Goal: Information Seeking & Learning: Learn about a topic

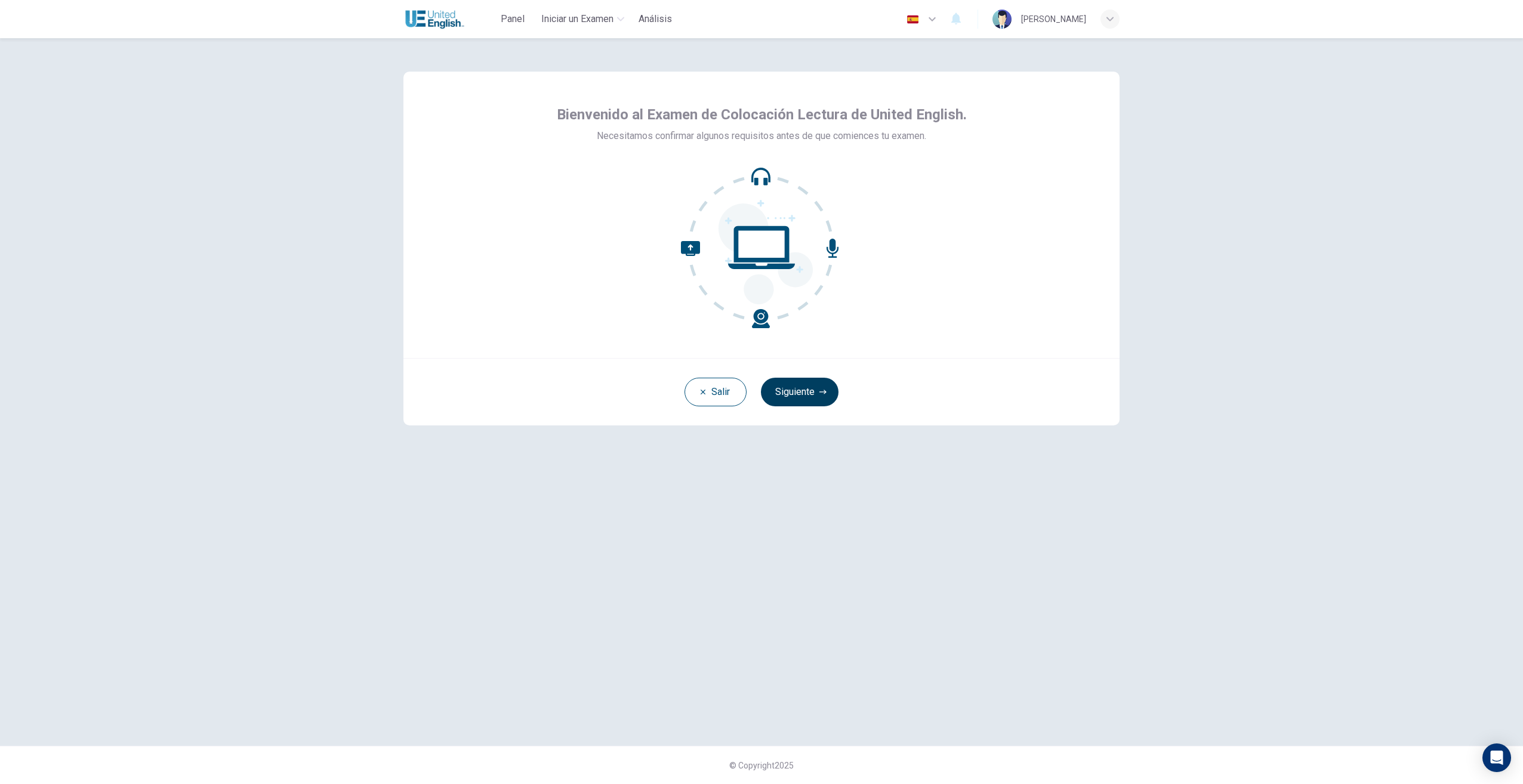
click at [791, 388] on button "Siguiente" at bounding box center [800, 391] width 78 height 29
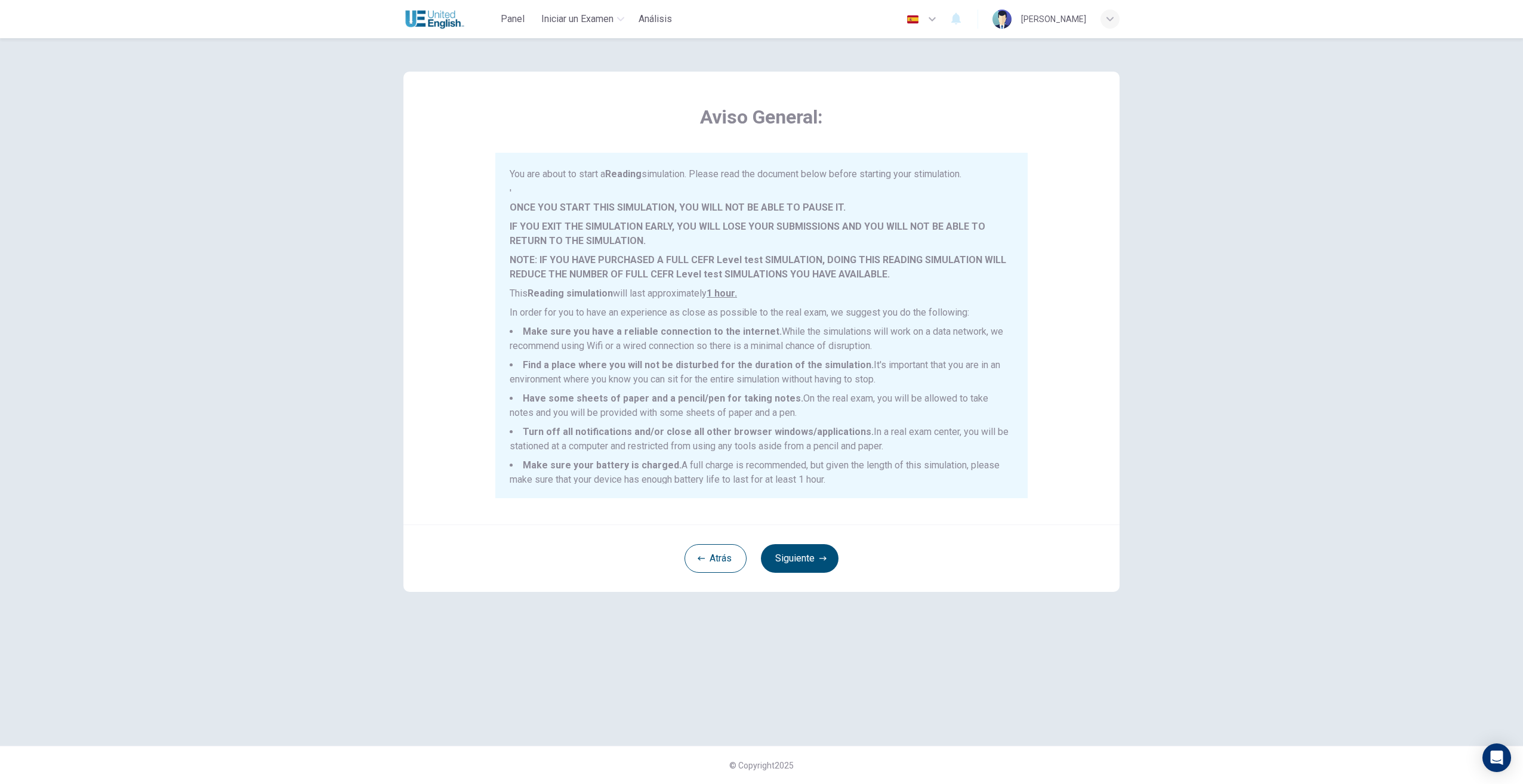
scroll to position [8, 0]
click at [788, 557] on button "Siguiente" at bounding box center [800, 558] width 78 height 29
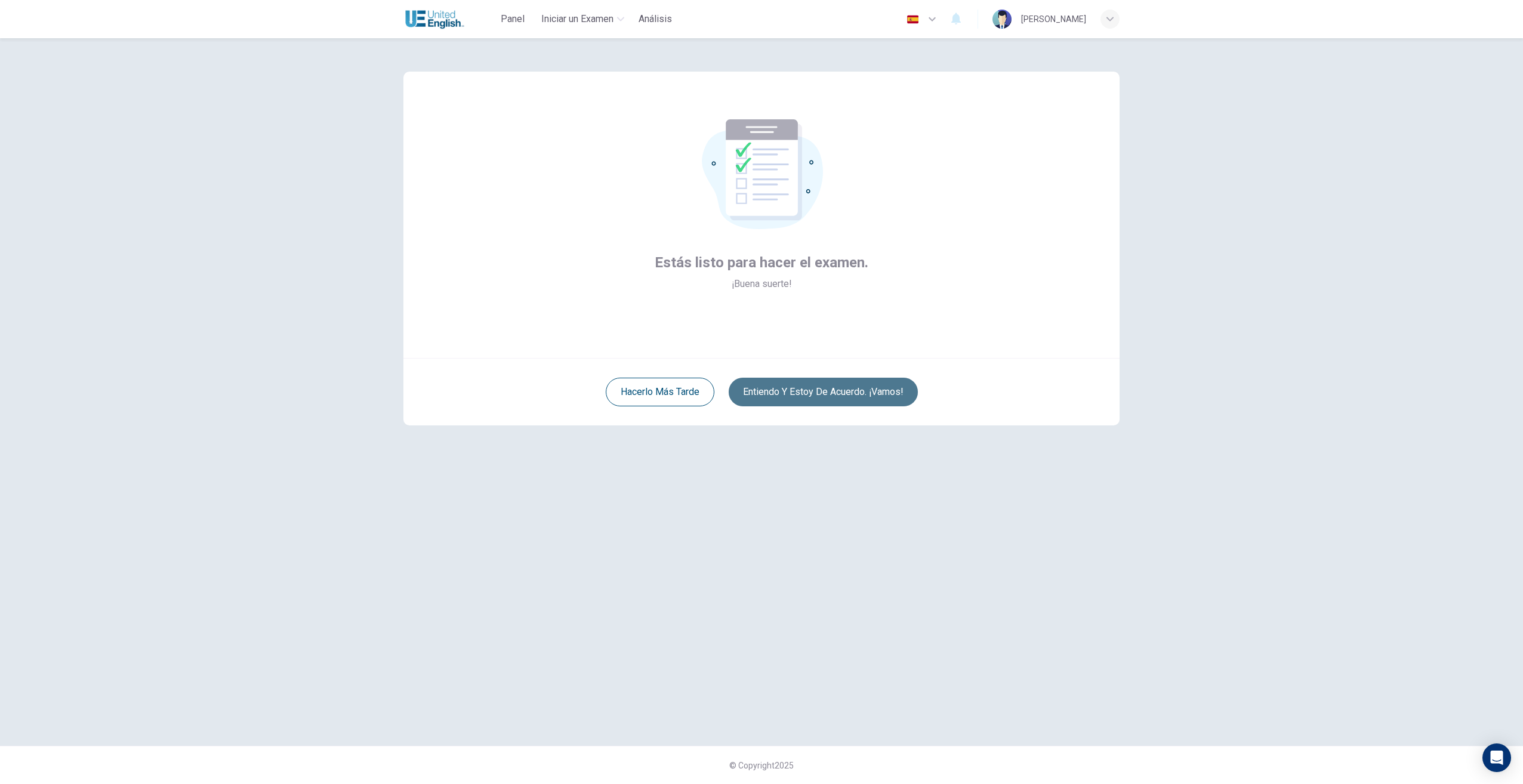
click at [760, 383] on button "Entiendo y estoy de acuerdo. ¡Vamos!" at bounding box center [823, 391] width 189 height 29
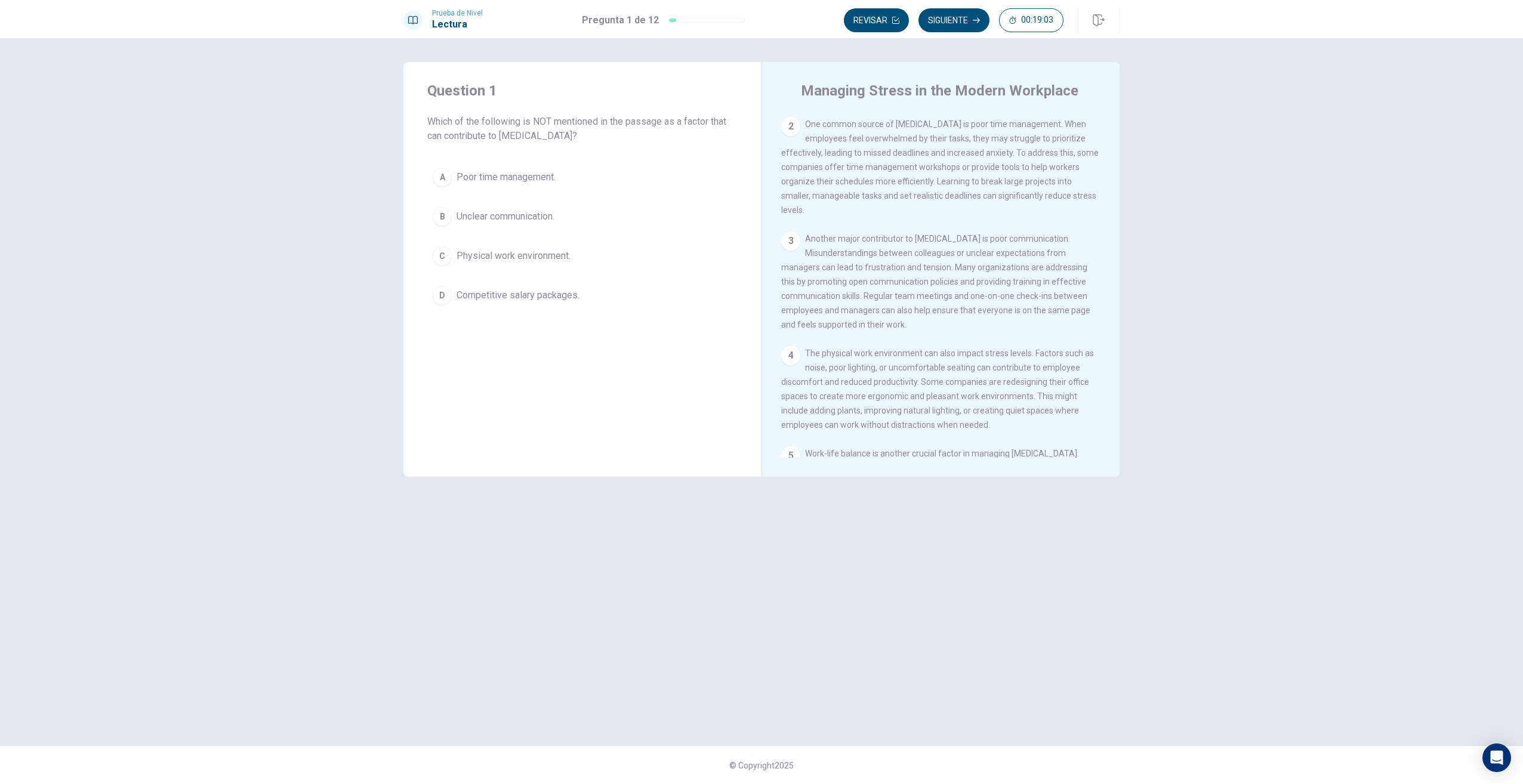
scroll to position [120, 0]
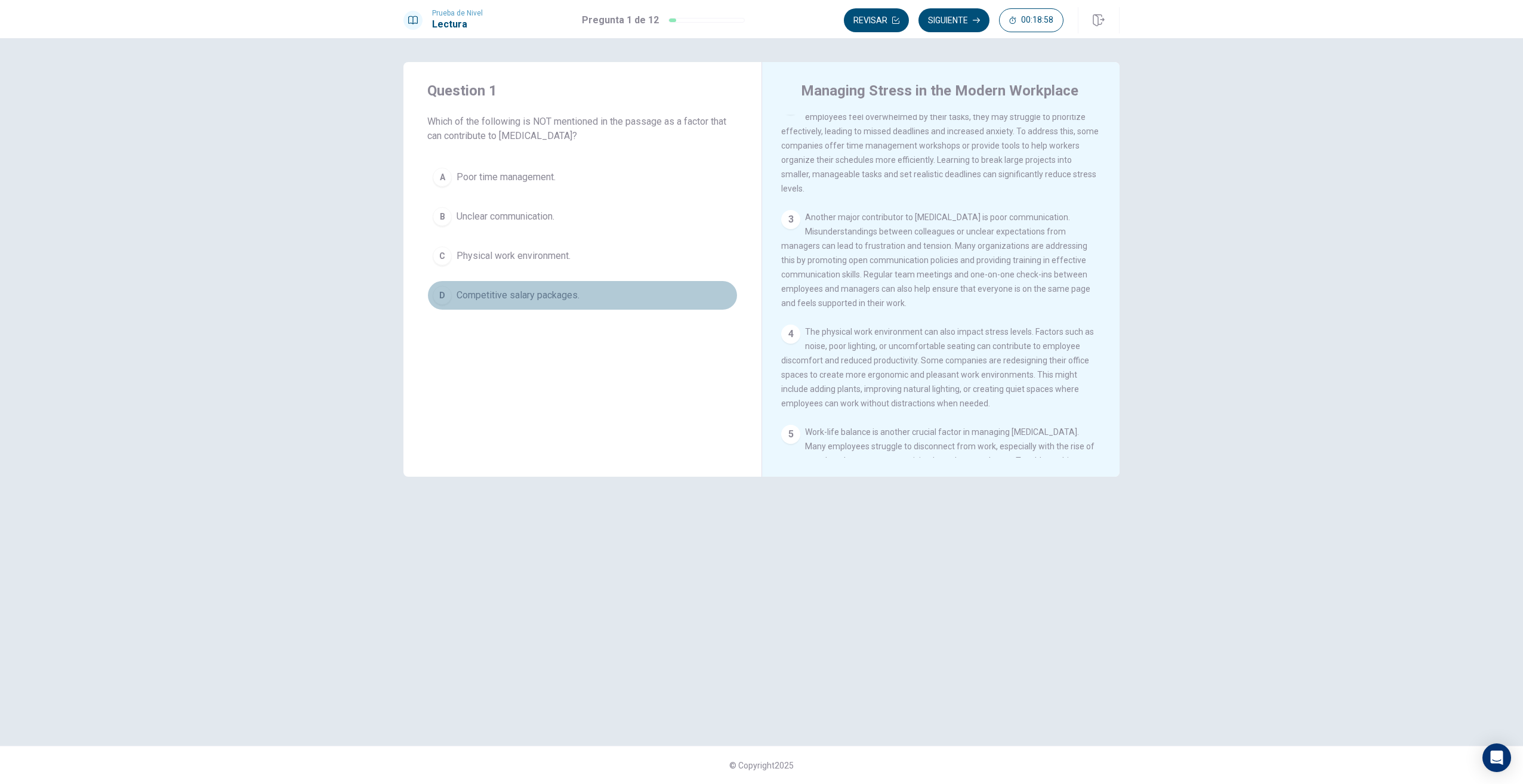
click at [475, 299] on span "Competitive salary packages." at bounding box center [518, 295] width 123 height 15
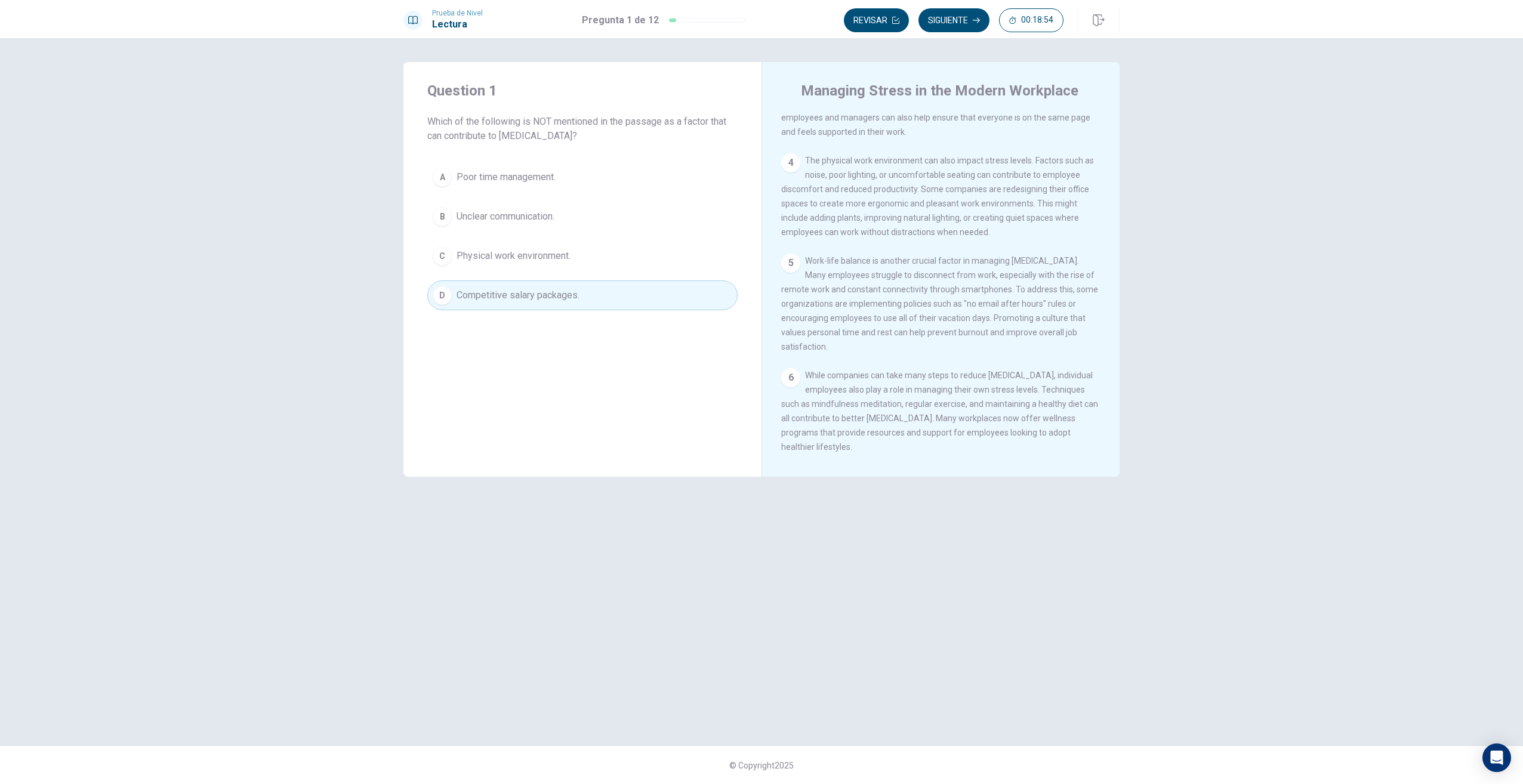
scroll to position [414, 0]
click at [954, 22] on button "Siguiente" at bounding box center [954, 20] width 71 height 24
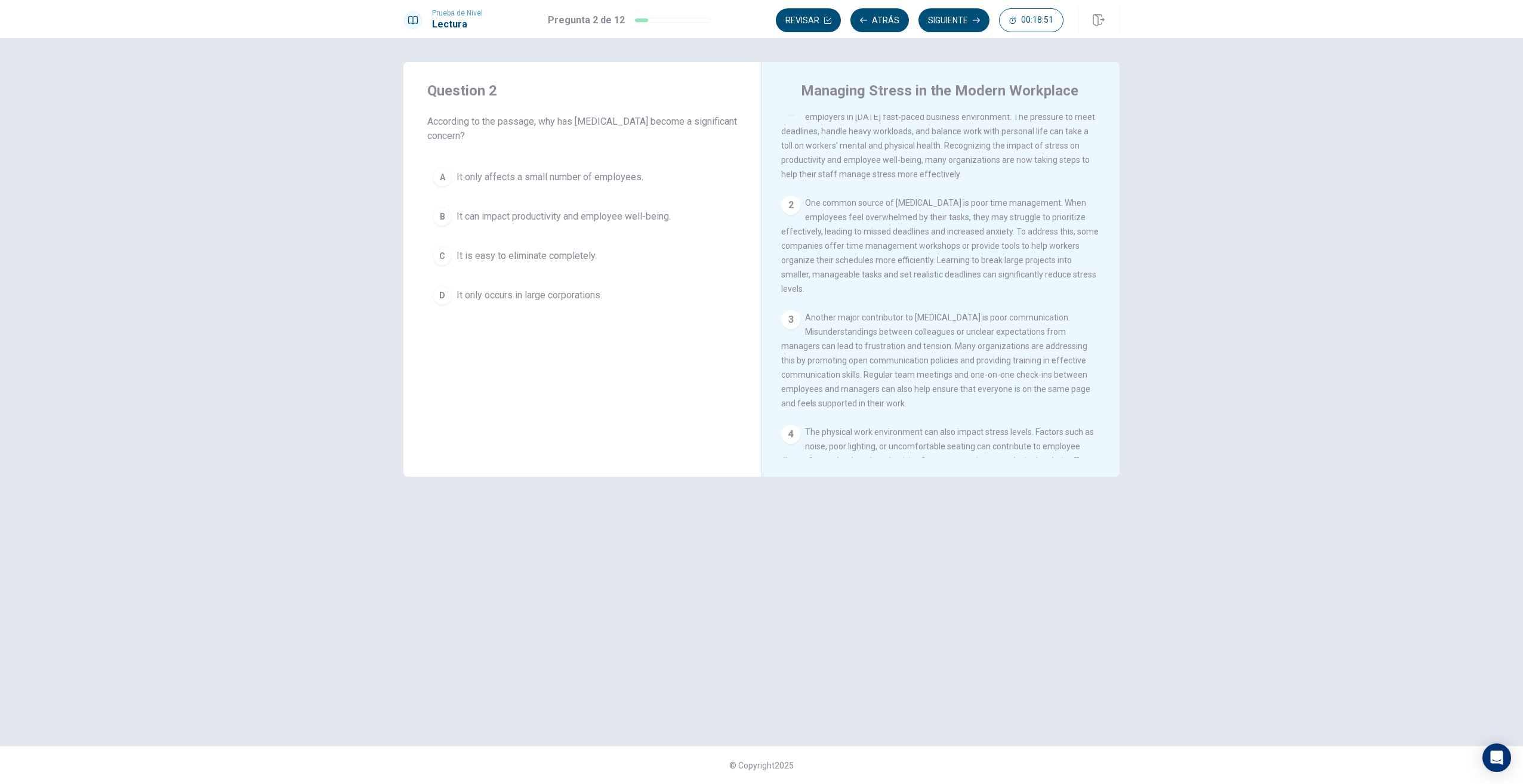
scroll to position [0, 0]
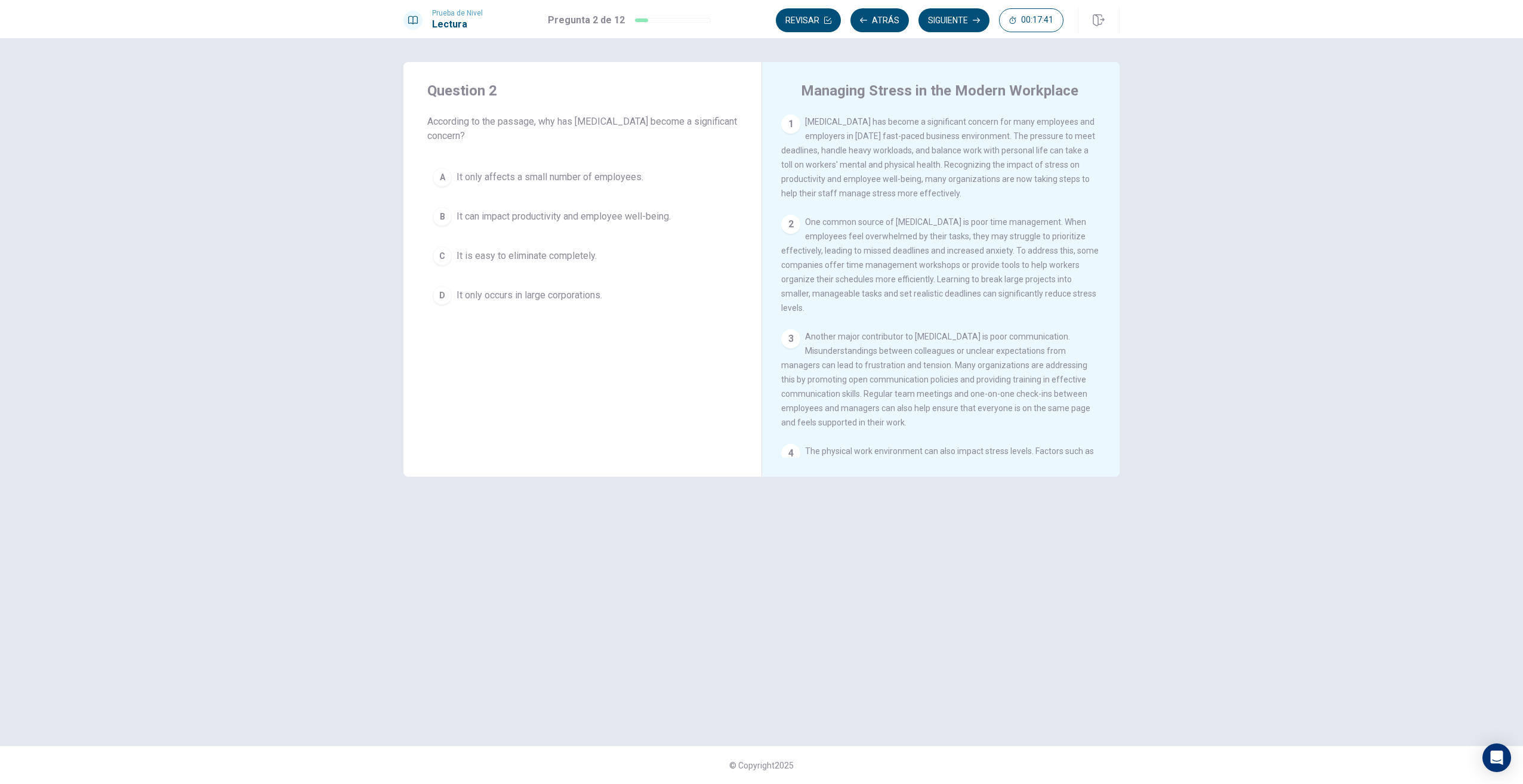
click at [557, 215] on span "It can impact productivity and employee well-being." at bounding box center [564, 216] width 215 height 15
click at [964, 22] on button "Siguiente" at bounding box center [954, 20] width 71 height 24
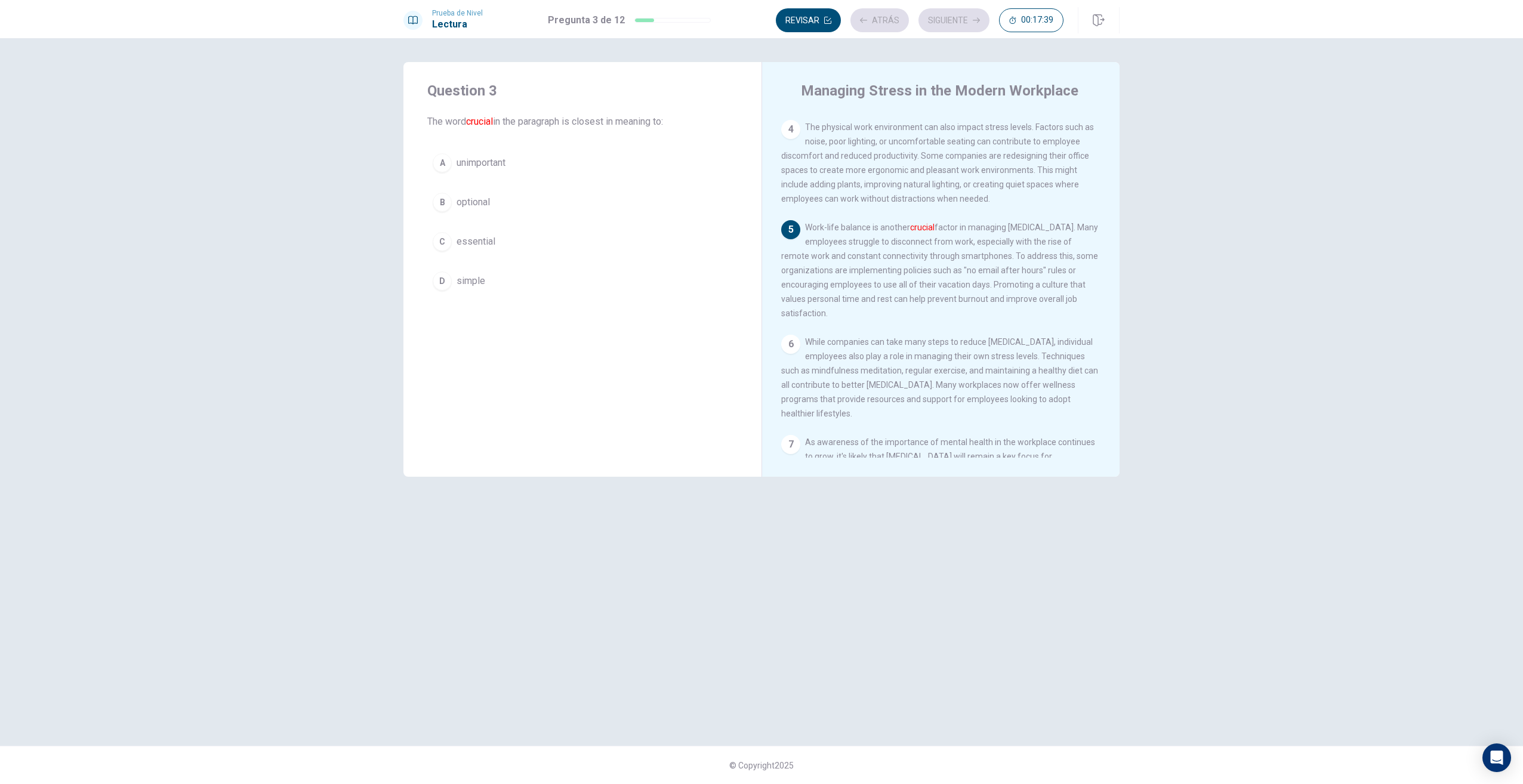
scroll to position [326, 0]
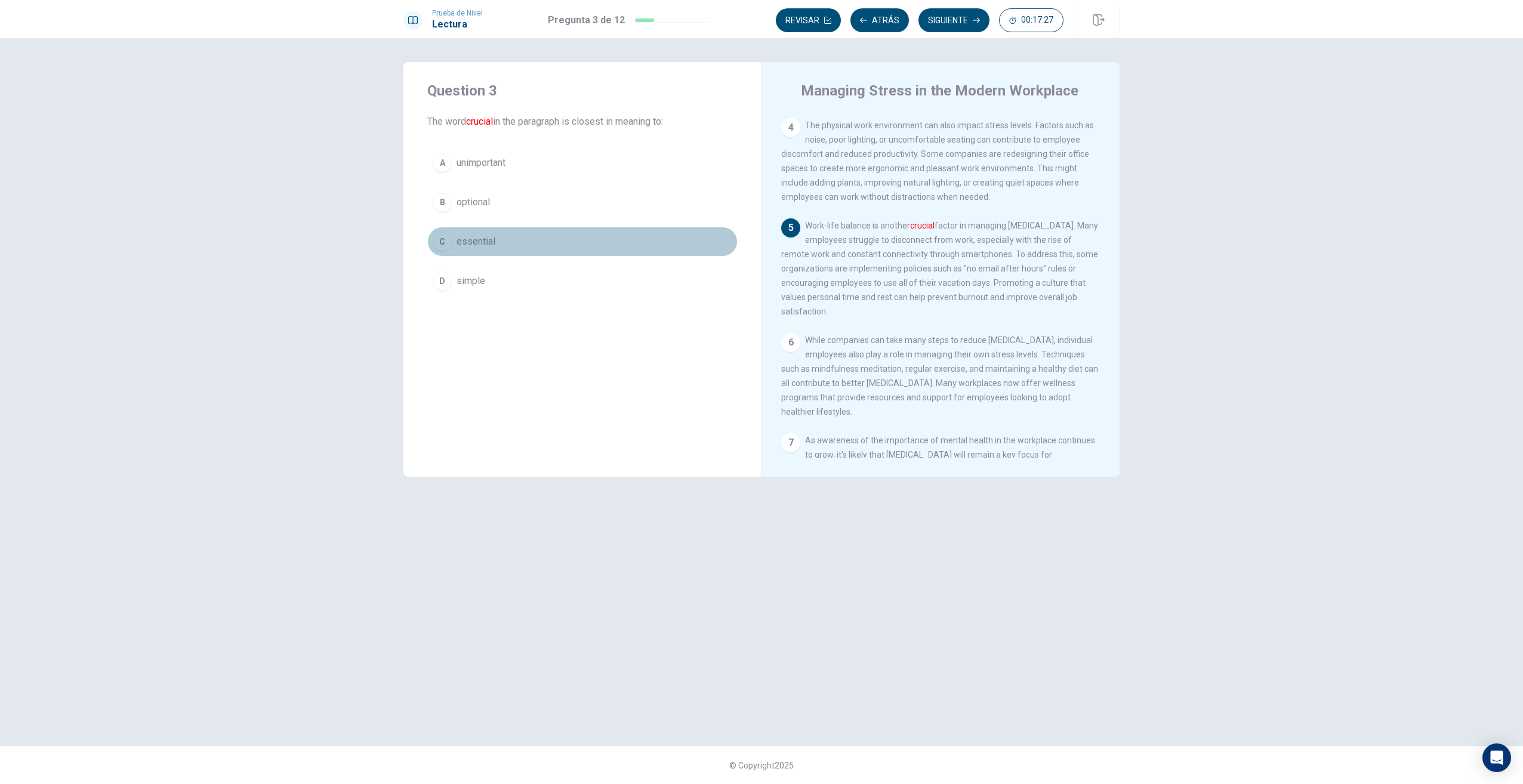
click at [483, 242] on span "essential" at bounding box center [476, 242] width 39 height 15
click at [955, 22] on button "Siguiente" at bounding box center [954, 20] width 71 height 24
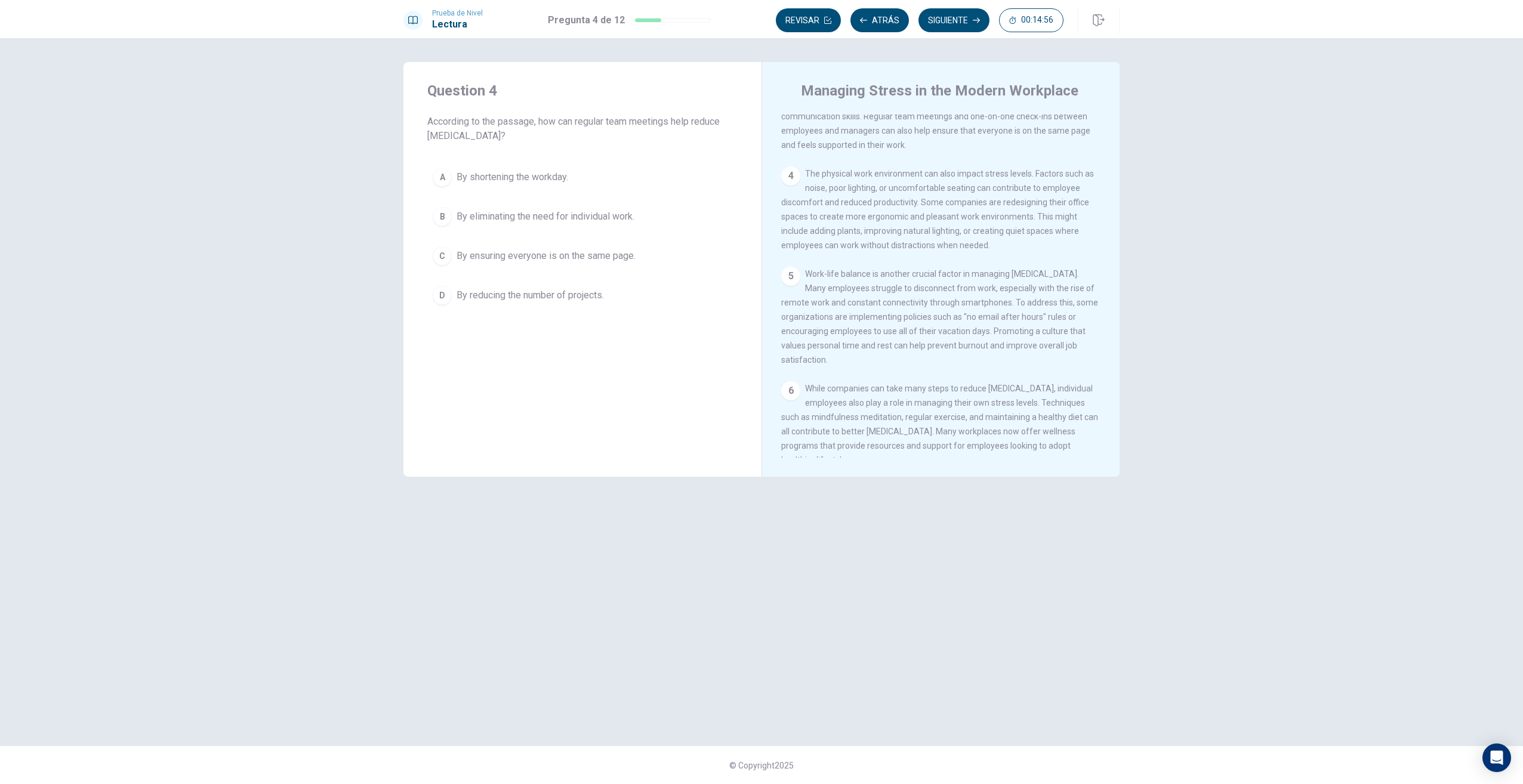
scroll to position [299, 0]
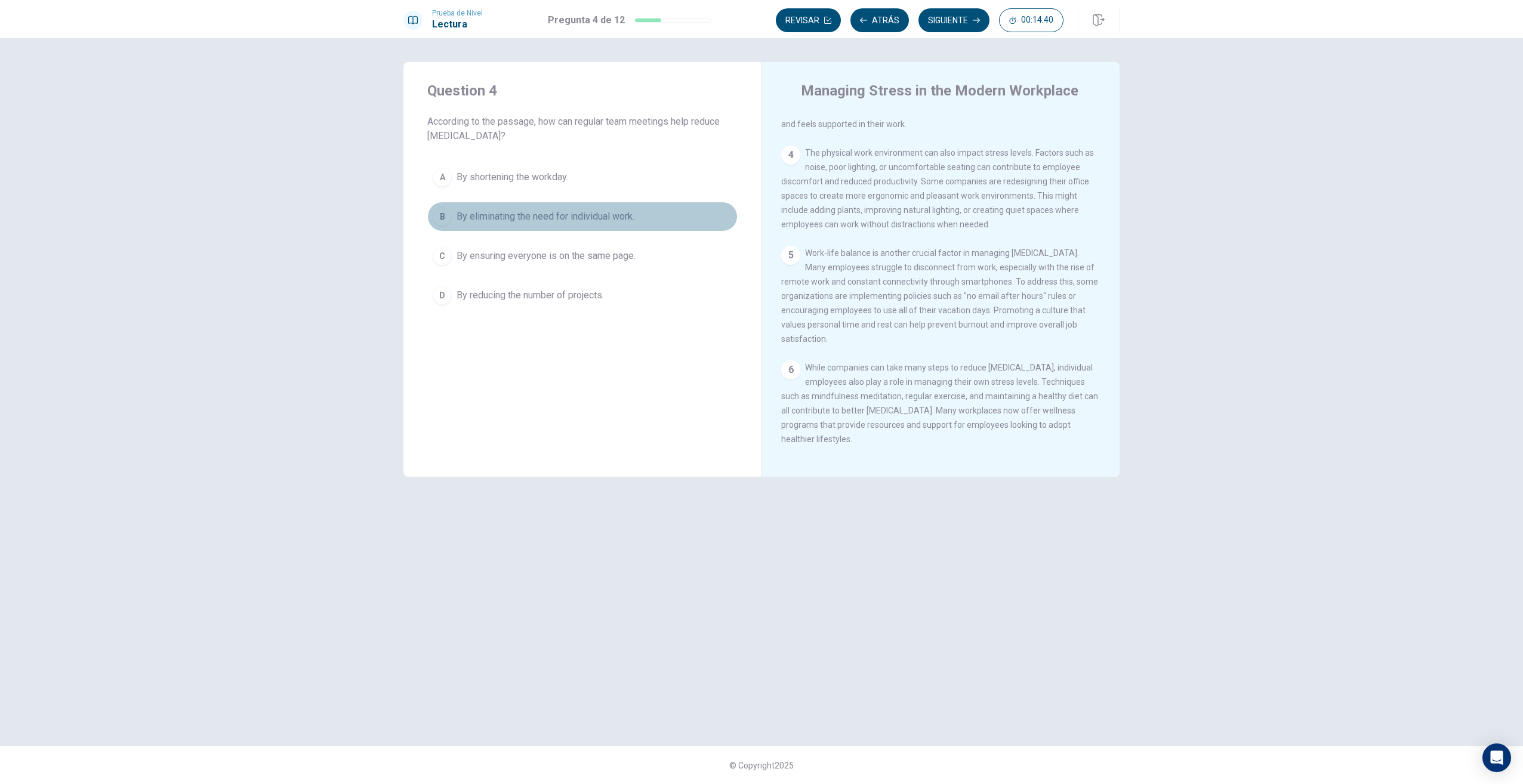
click at [587, 216] on span "By eliminating the need for individual work." at bounding box center [546, 216] width 178 height 15
click at [963, 24] on button "Siguiente" at bounding box center [954, 20] width 71 height 24
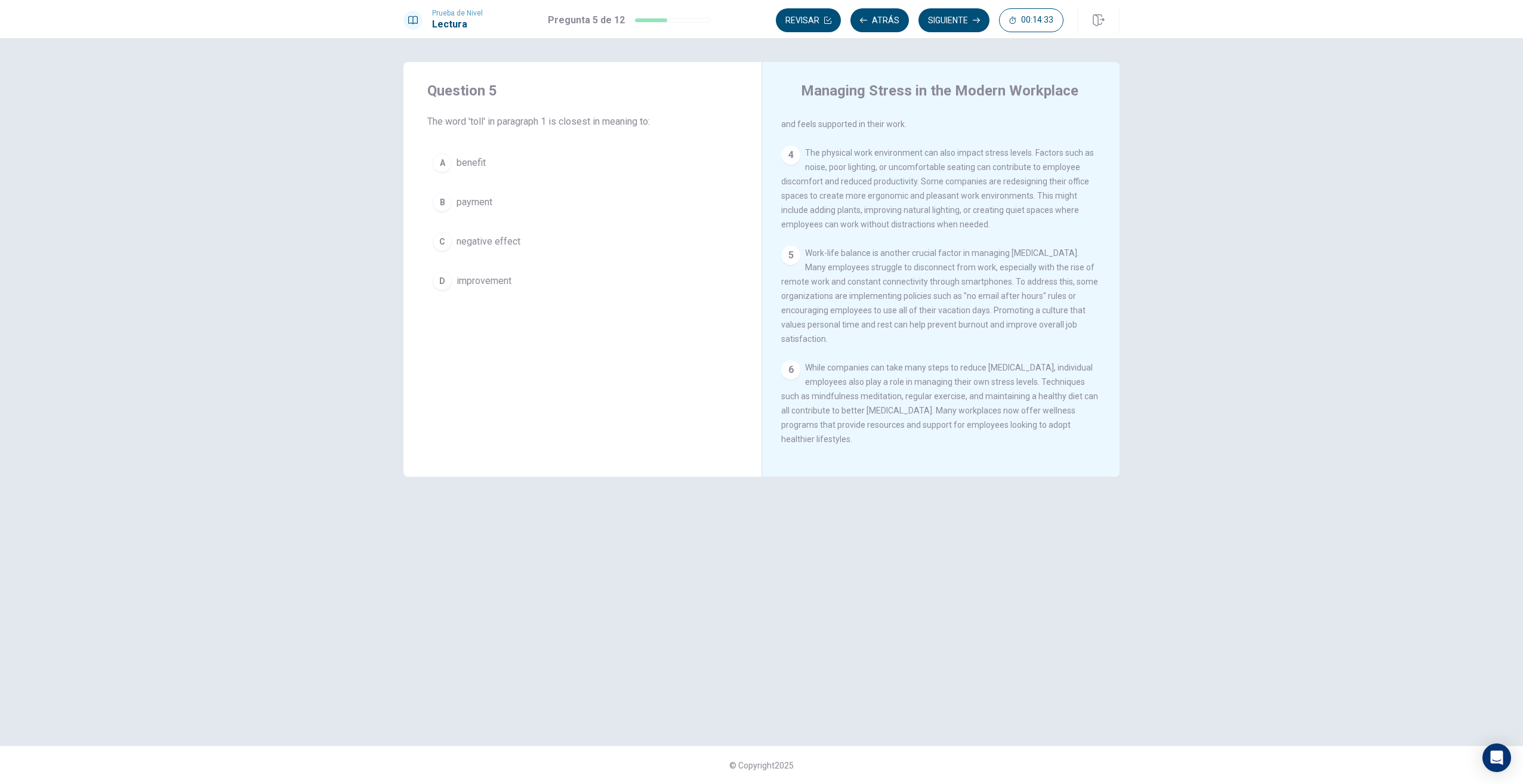
scroll to position [0, 0]
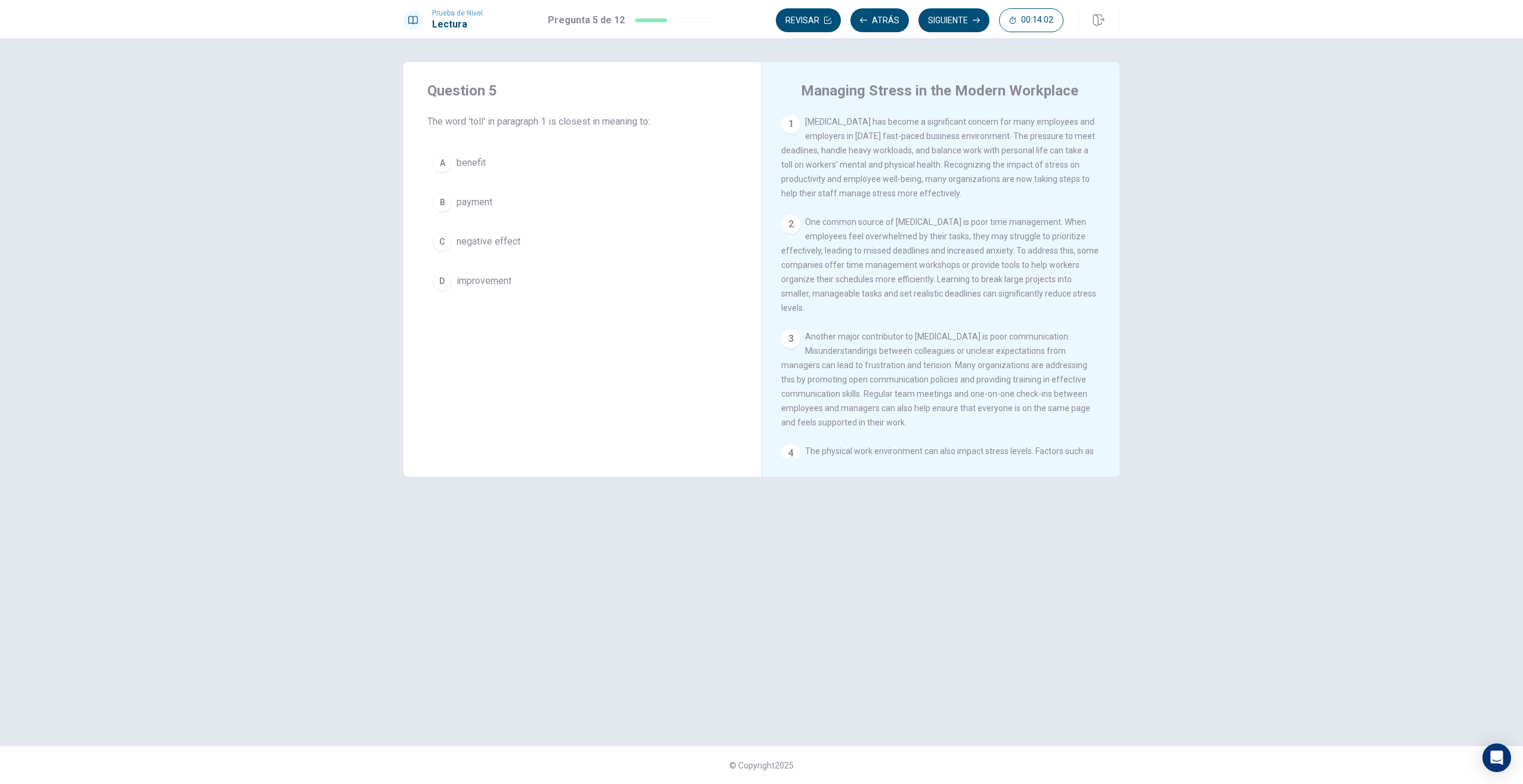
click at [482, 248] on span "negative effect" at bounding box center [489, 242] width 64 height 15
click at [948, 19] on button "Siguiente" at bounding box center [954, 20] width 71 height 24
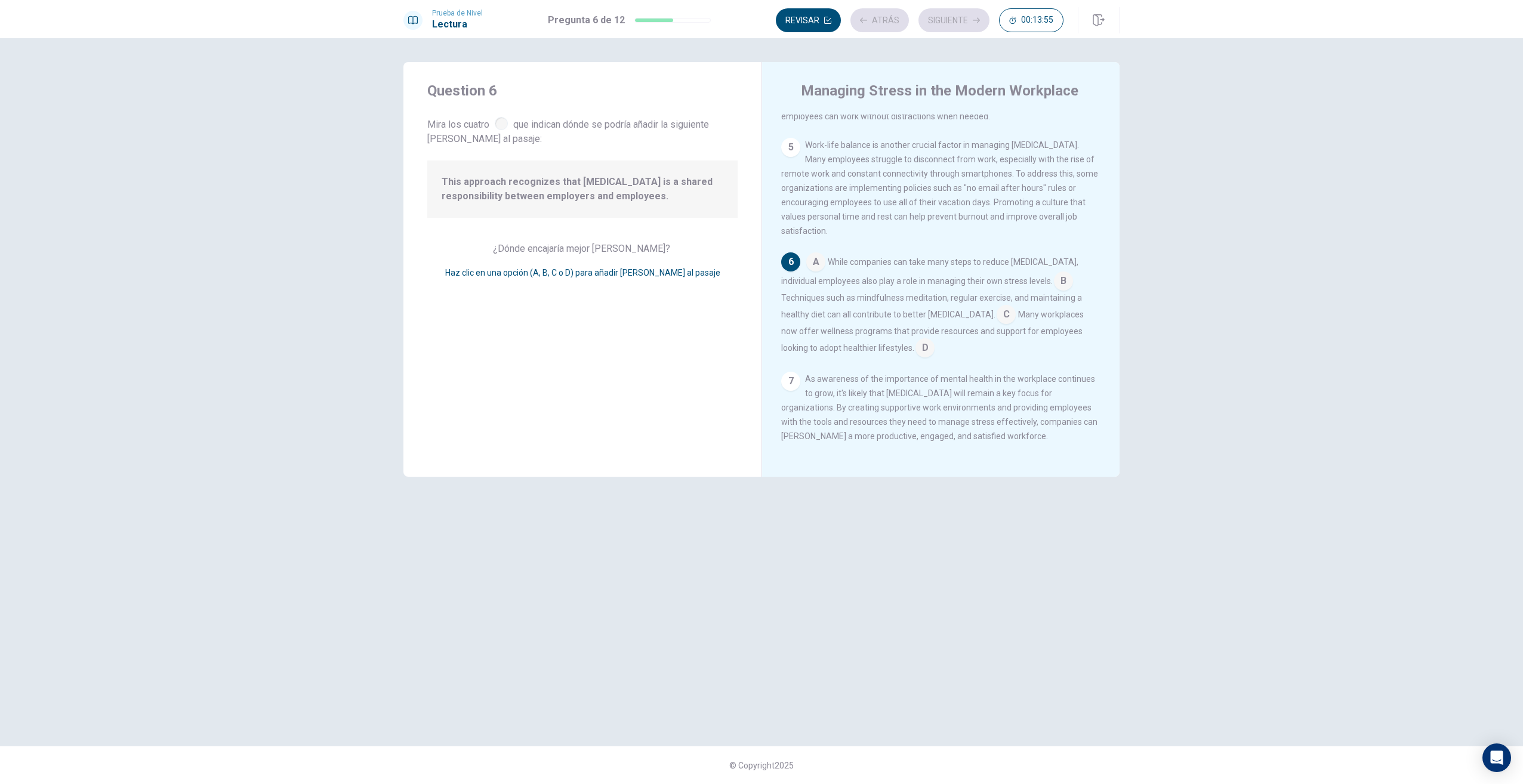
scroll to position [429, 0]
click at [798, 146] on div "5" at bounding box center [790, 147] width 19 height 19
click at [815, 254] on input at bounding box center [816, 263] width 19 height 19
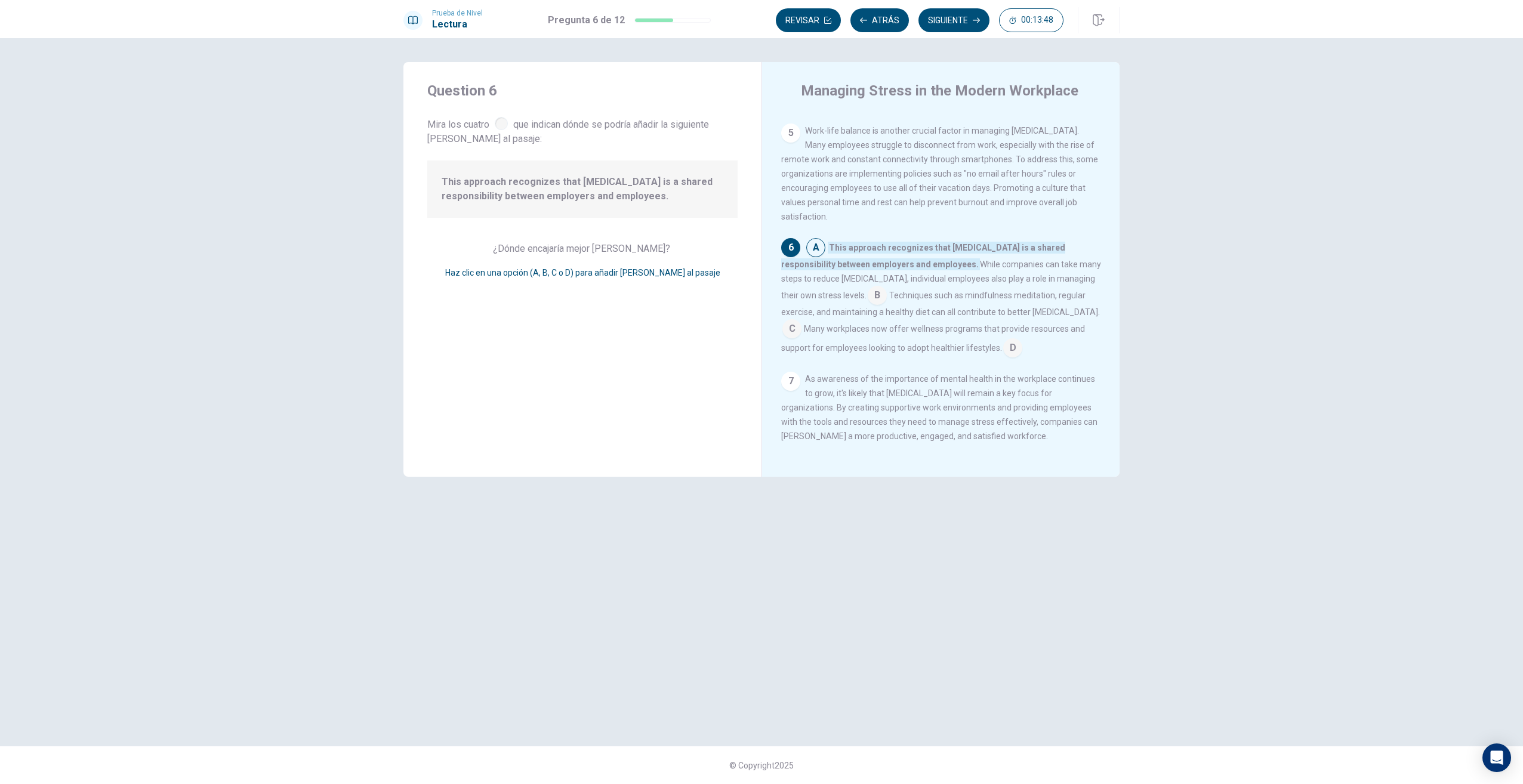
click at [878, 299] on input at bounding box center [877, 296] width 19 height 19
click at [786, 127] on div "1 [MEDICAL_DATA] has become a significant concern for many employees and employ…" at bounding box center [949, 286] width 336 height 343
click at [818, 259] on input at bounding box center [816, 248] width 19 height 19
click at [873, 306] on input at bounding box center [877, 296] width 19 height 19
click at [814, 259] on input at bounding box center [816, 248] width 19 height 19
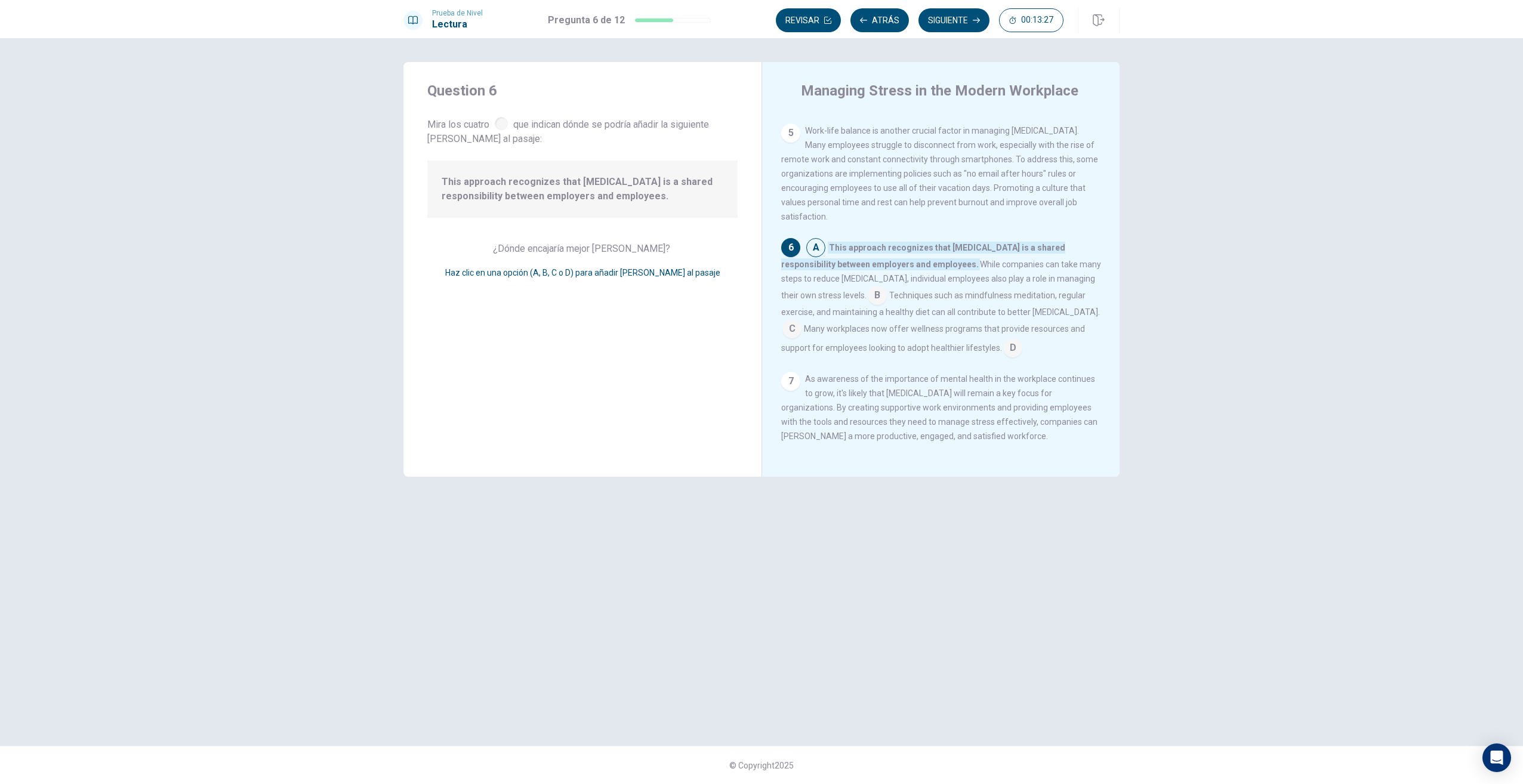
click at [1023, 359] on input at bounding box center [1013, 349] width 19 height 19
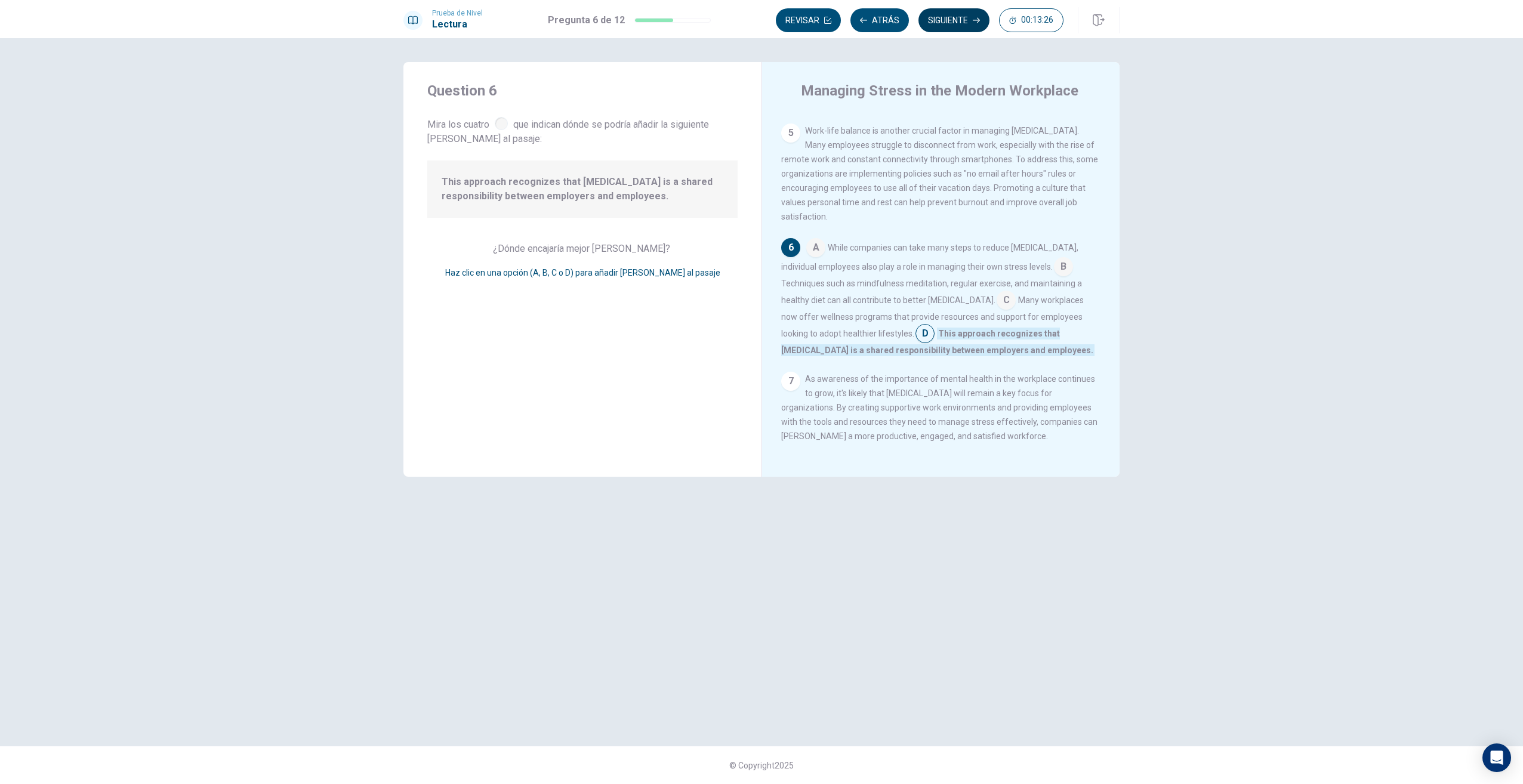
click at [956, 17] on button "Siguiente" at bounding box center [954, 20] width 71 height 24
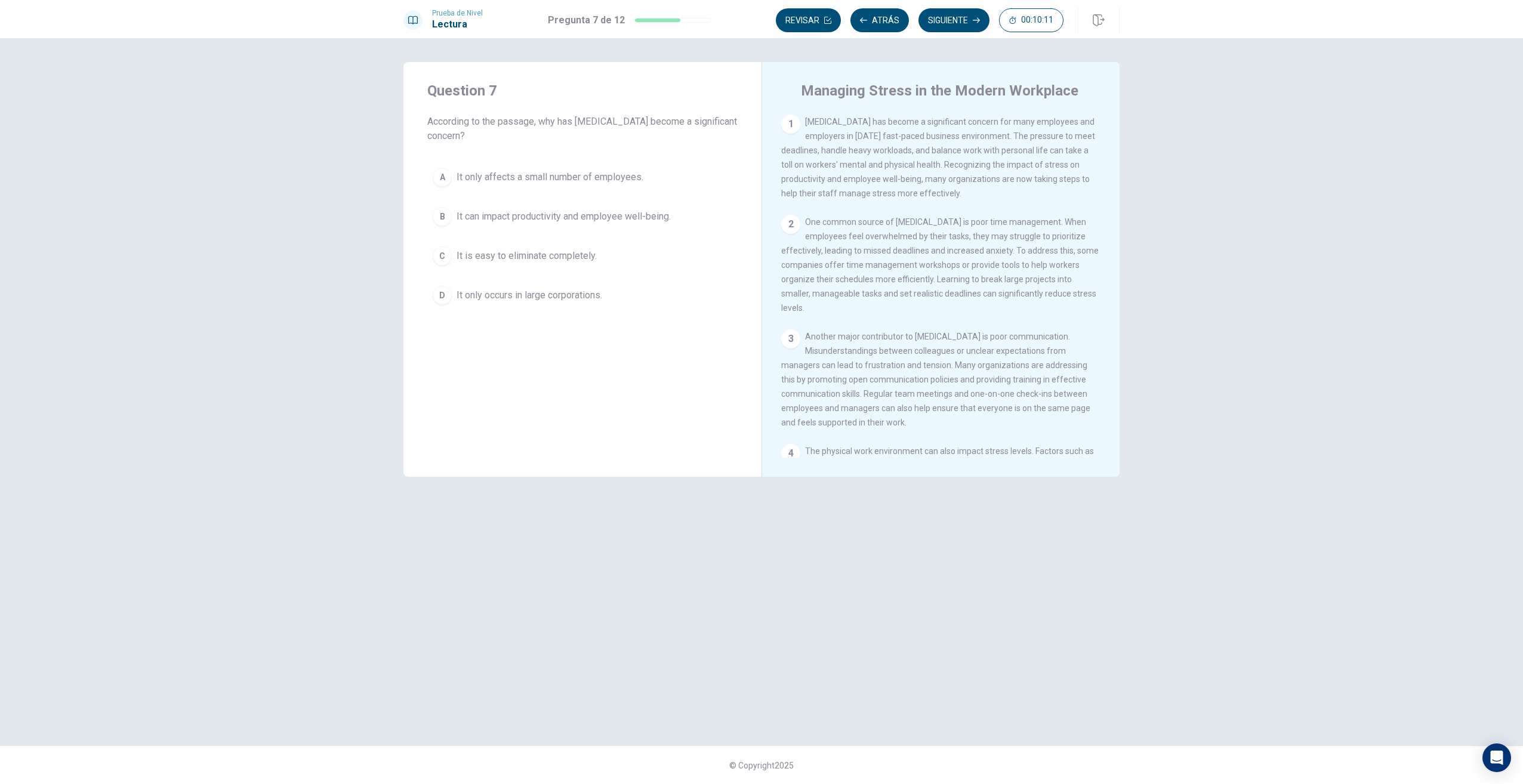
click at [616, 220] on span "It can impact productivity and employee well-being." at bounding box center [564, 216] width 215 height 15
click at [948, 19] on button "Siguiente" at bounding box center [954, 20] width 71 height 24
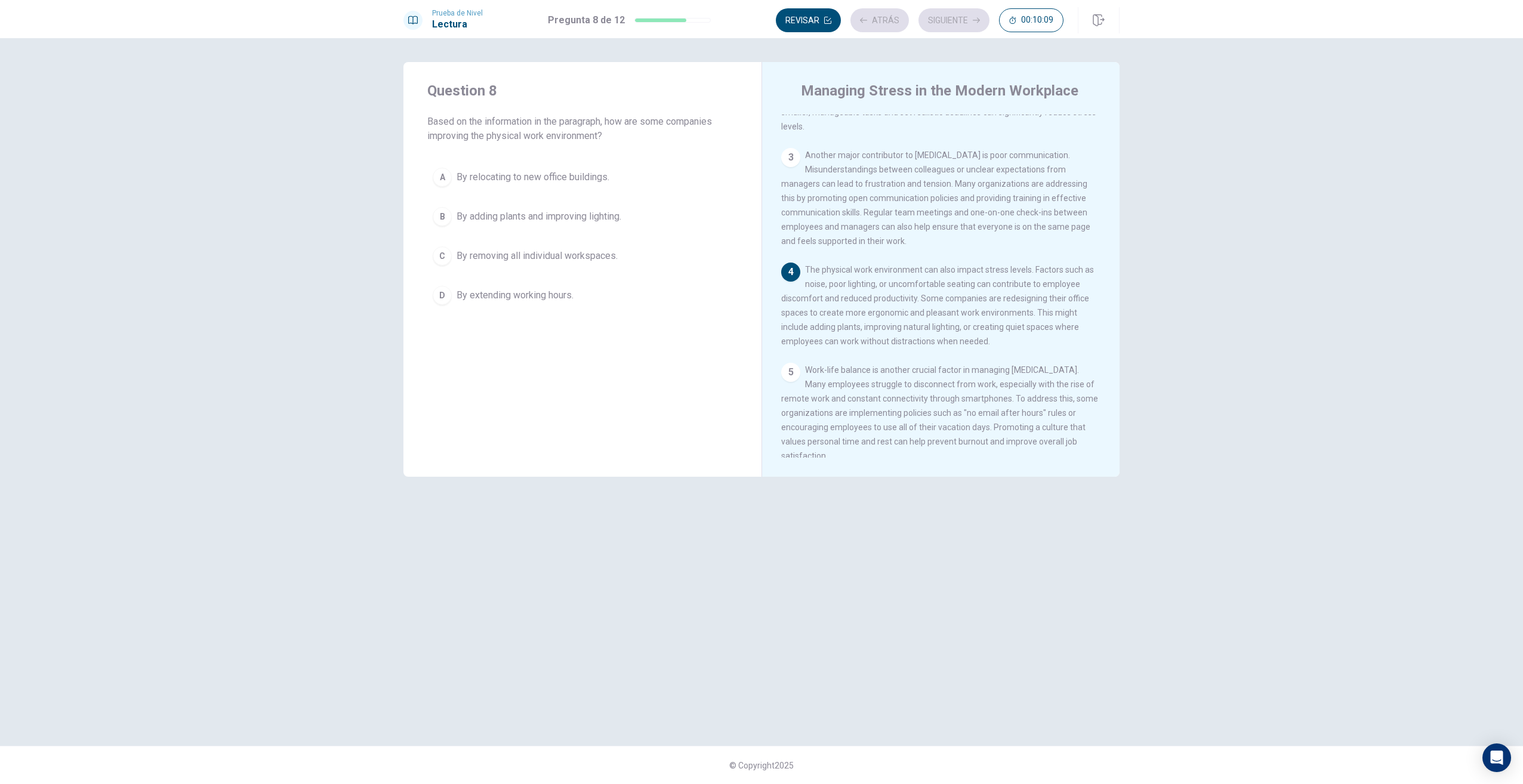
scroll to position [207, 0]
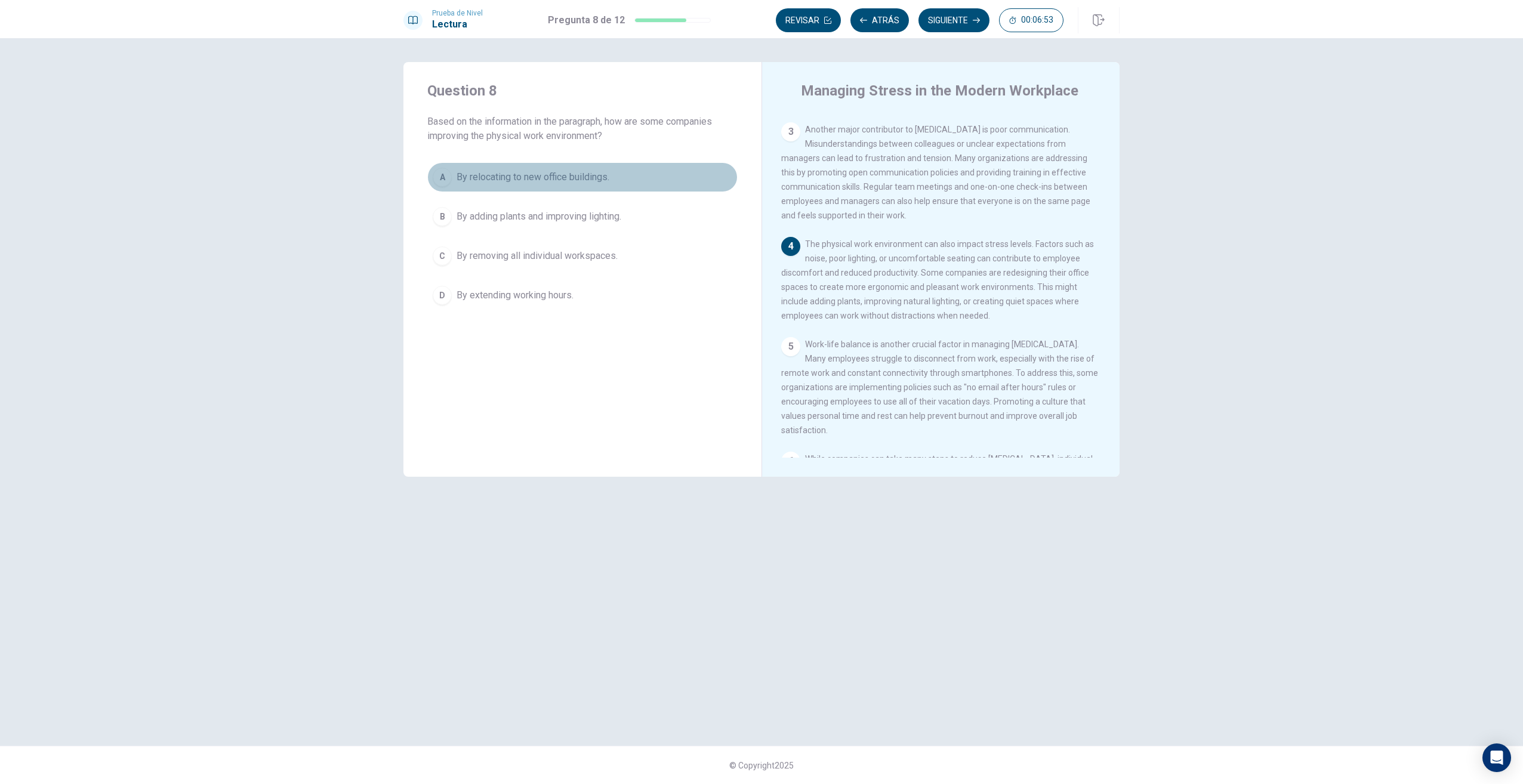
click at [603, 176] on span "By relocating to new office buildings." at bounding box center [533, 177] width 153 height 15
click at [965, 17] on button "Siguiente" at bounding box center [954, 20] width 71 height 24
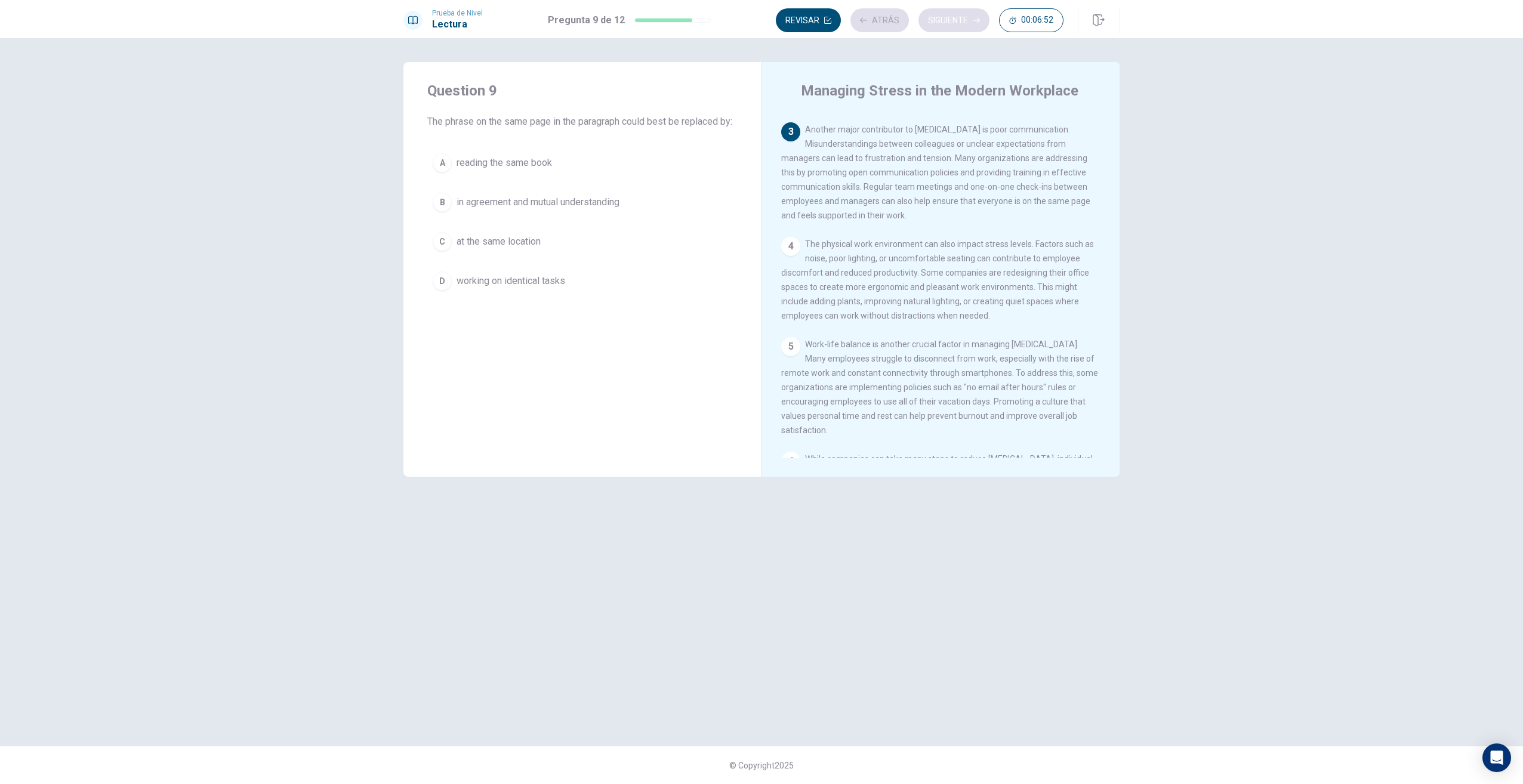
scroll to position [222, 0]
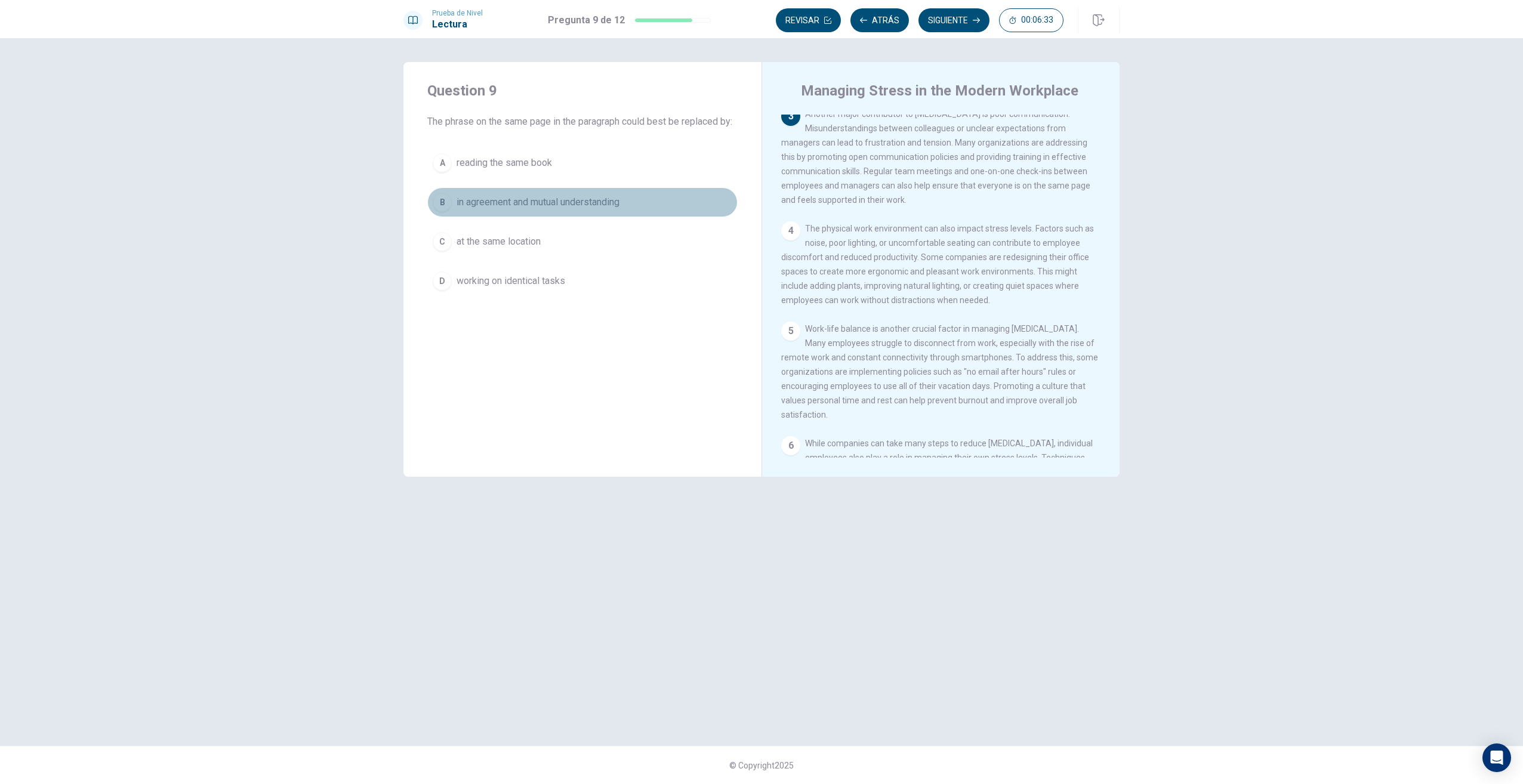
click at [538, 199] on span "in agreement and mutual understanding" at bounding box center [538, 202] width 163 height 15
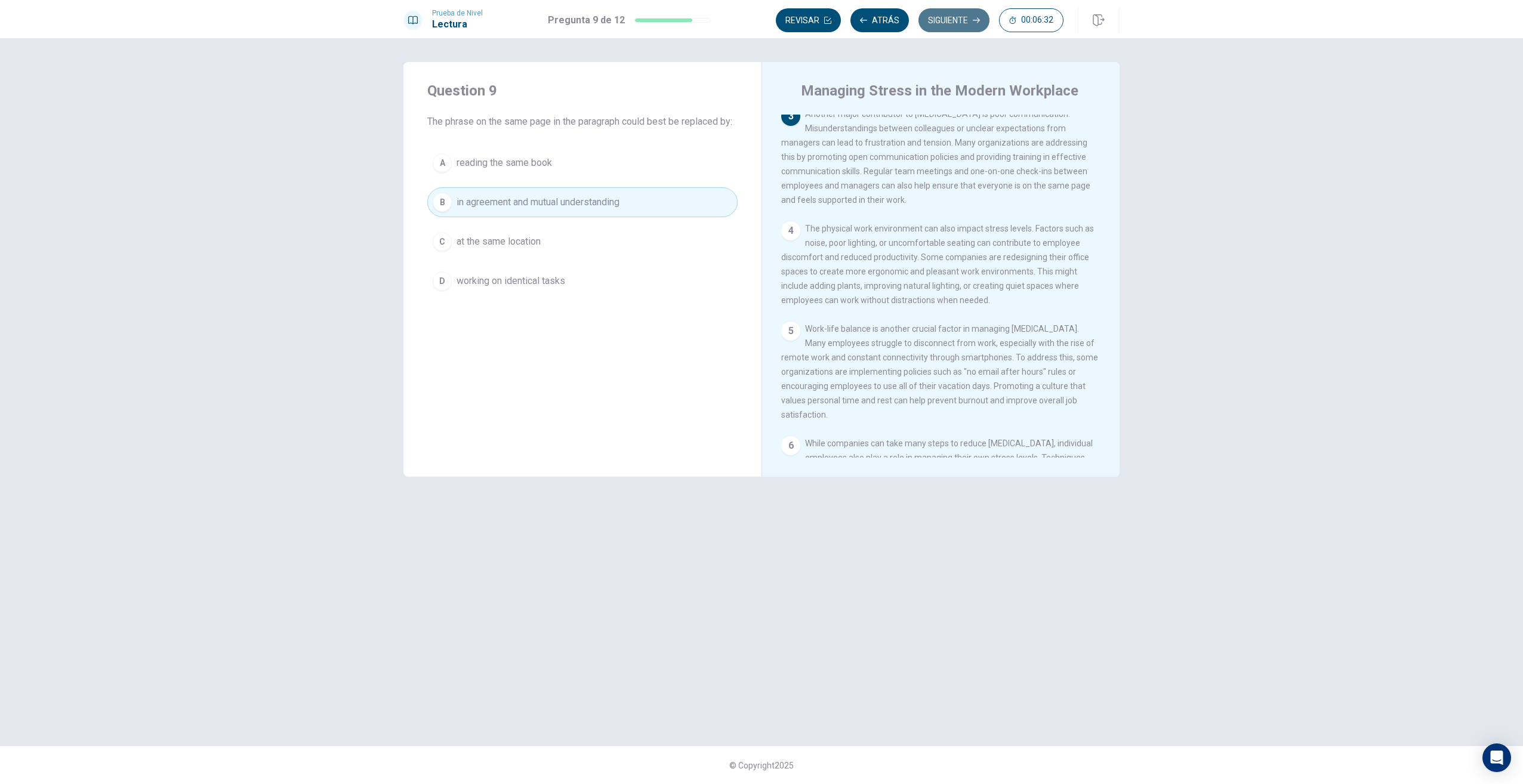
click at [954, 17] on button "Siguiente" at bounding box center [954, 20] width 71 height 24
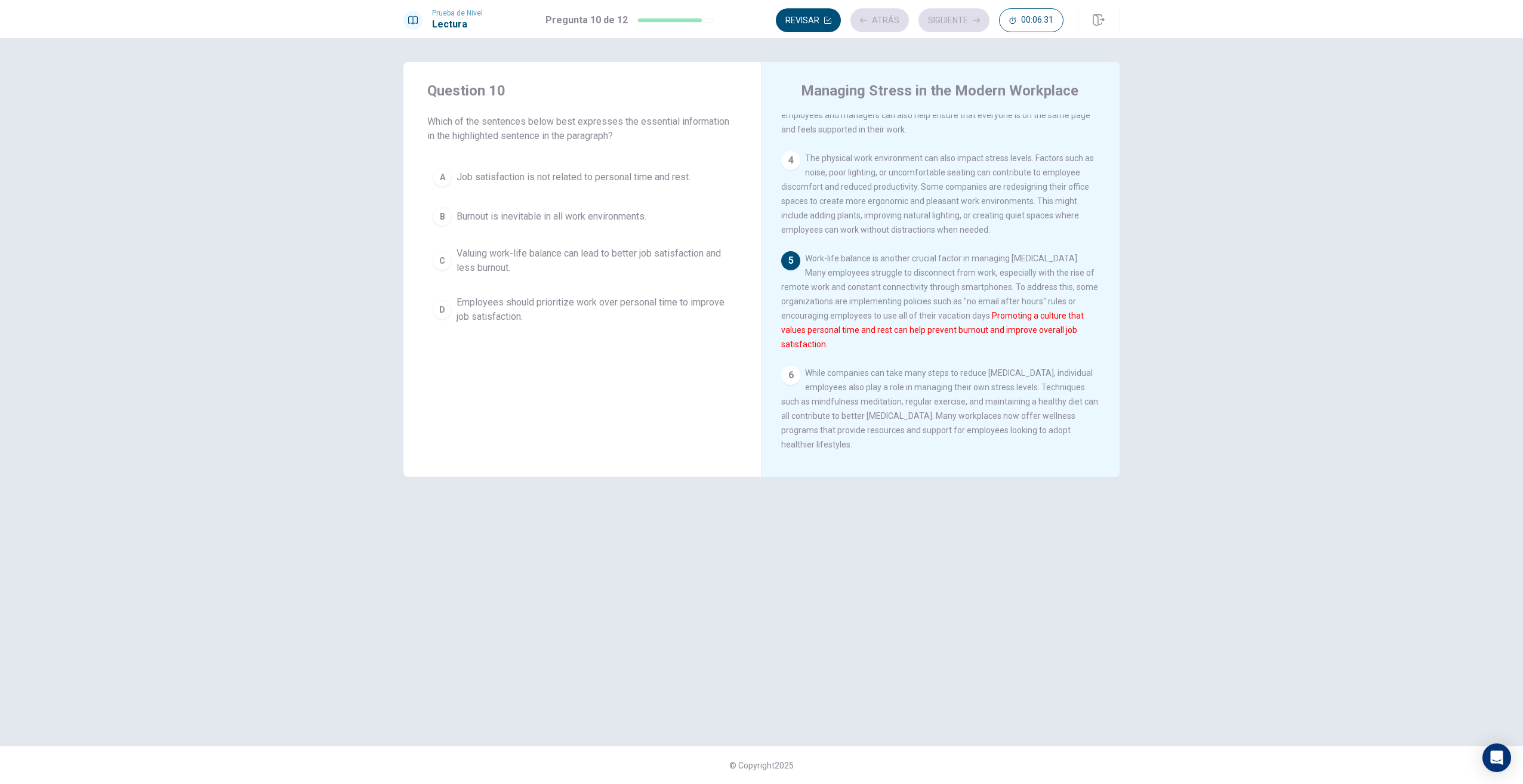
scroll to position [326, 0]
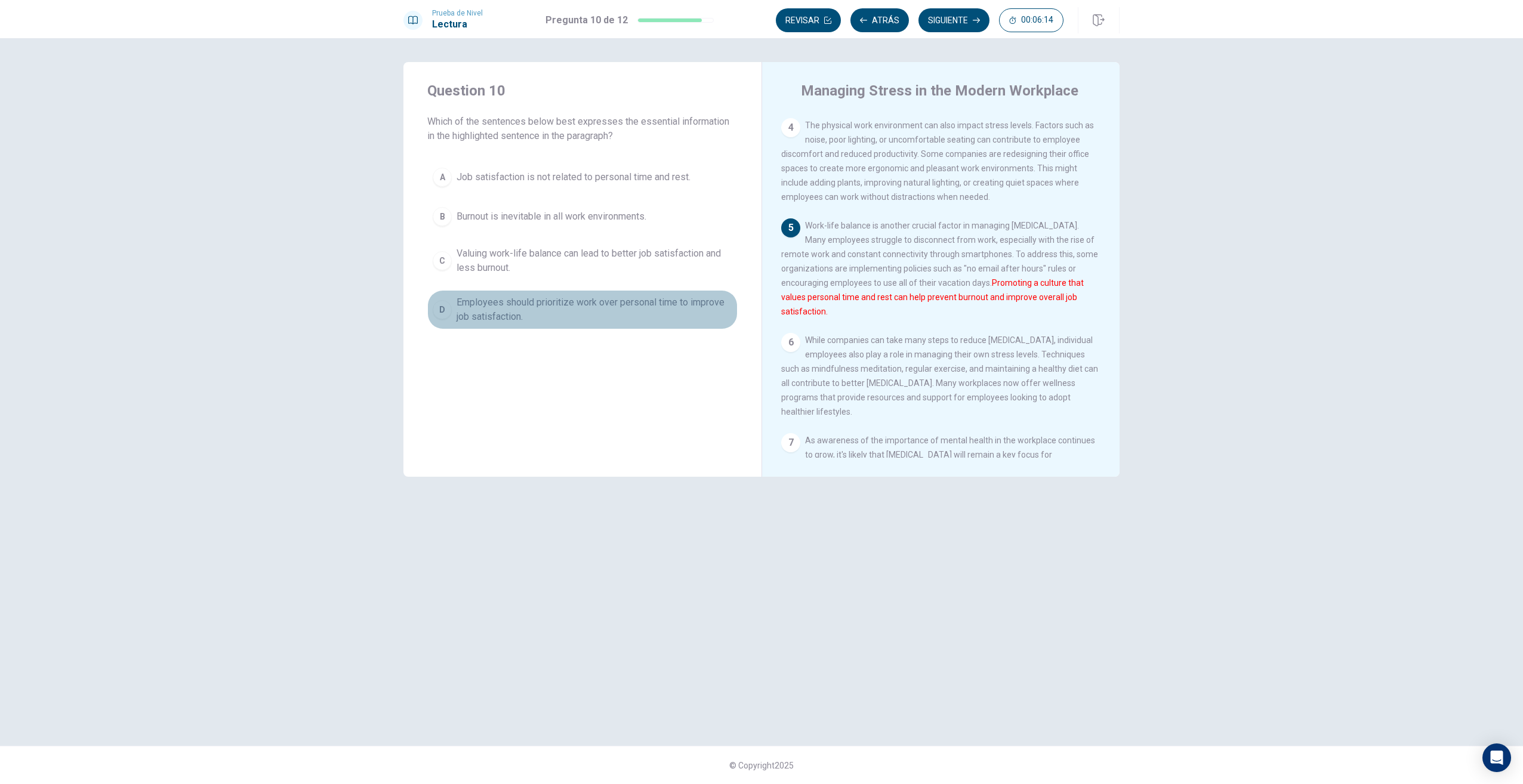
click at [491, 315] on span "Employees should prioritize work over personal time to improve job satisfaction." at bounding box center [594, 309] width 276 height 29
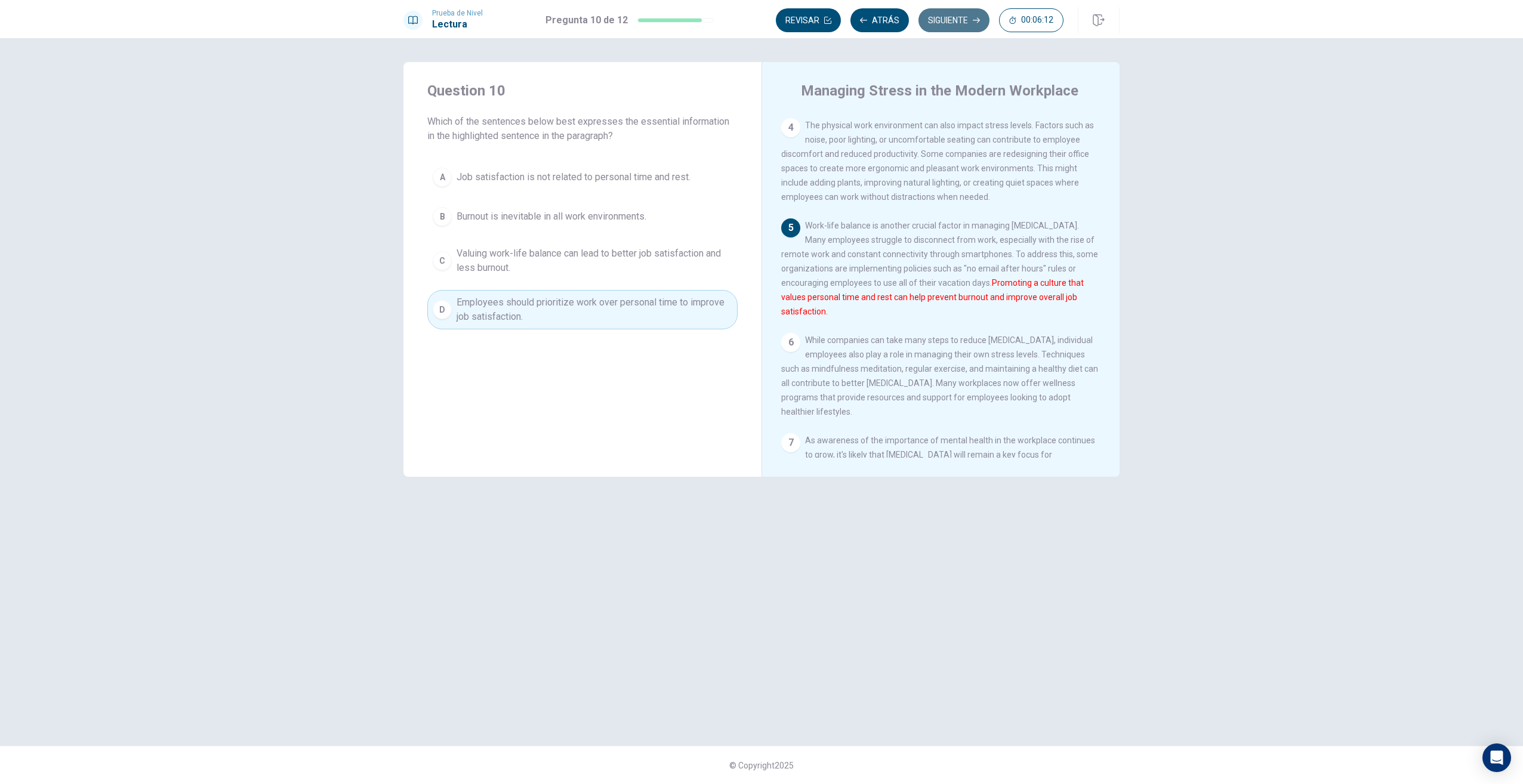
click at [955, 28] on button "Siguiente" at bounding box center [954, 20] width 71 height 24
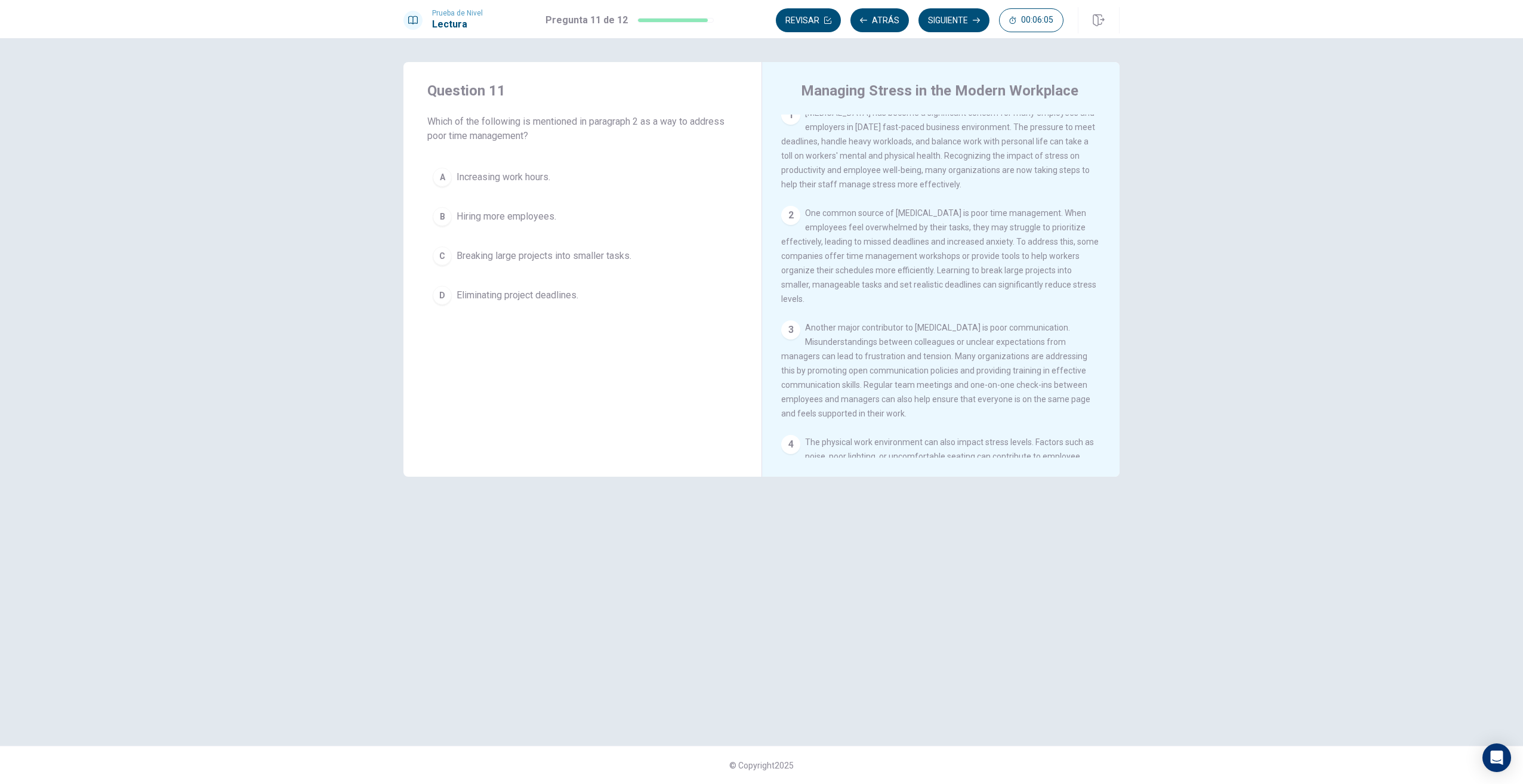
scroll to position [0, 0]
click at [525, 223] on span "Hiring more employees." at bounding box center [506, 216] width 100 height 15
click at [945, 17] on button "Siguiente" at bounding box center [954, 20] width 71 height 24
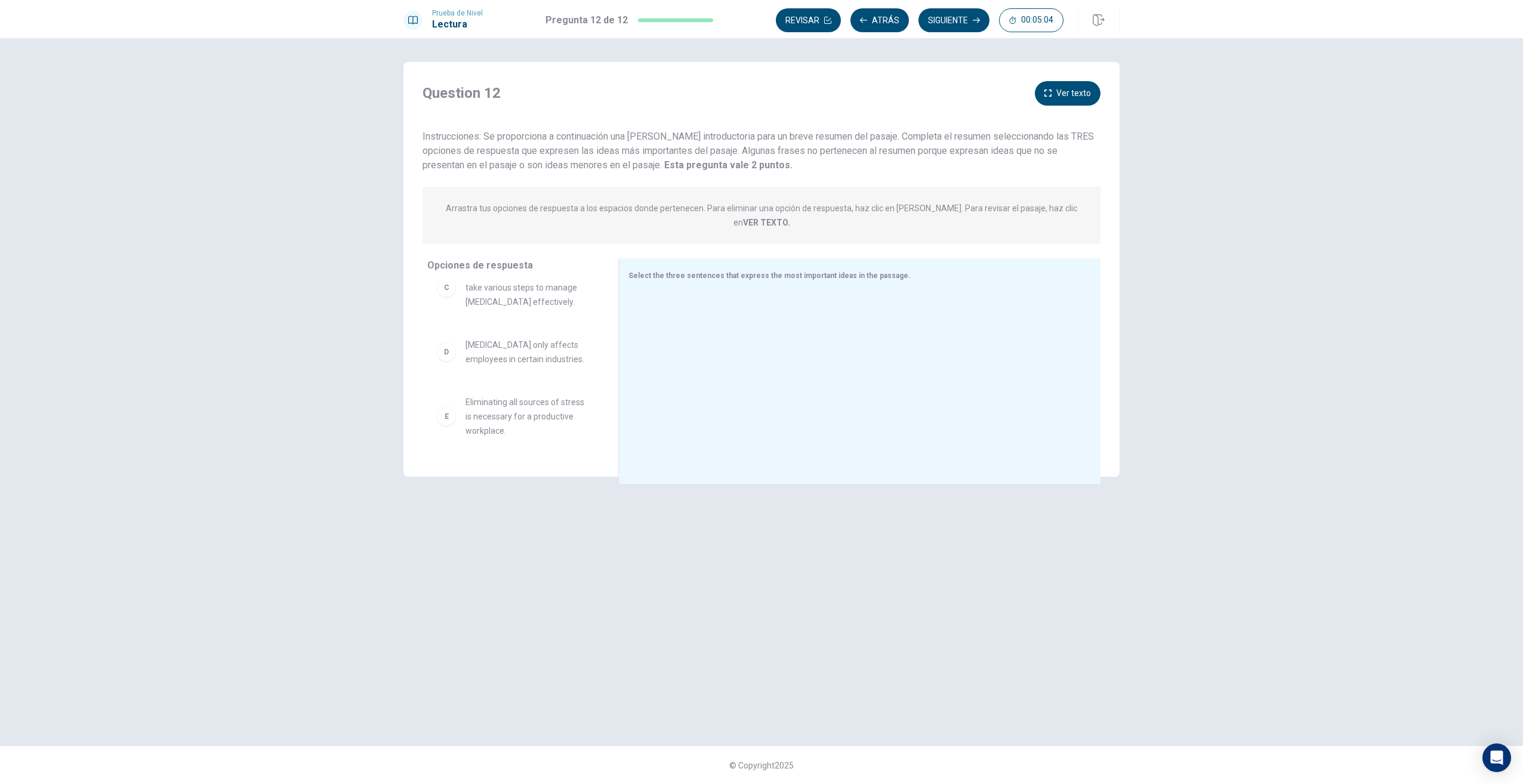
scroll to position [179, 0]
click at [1051, 96] on icon "button" at bounding box center [1047, 93] width 7 height 7
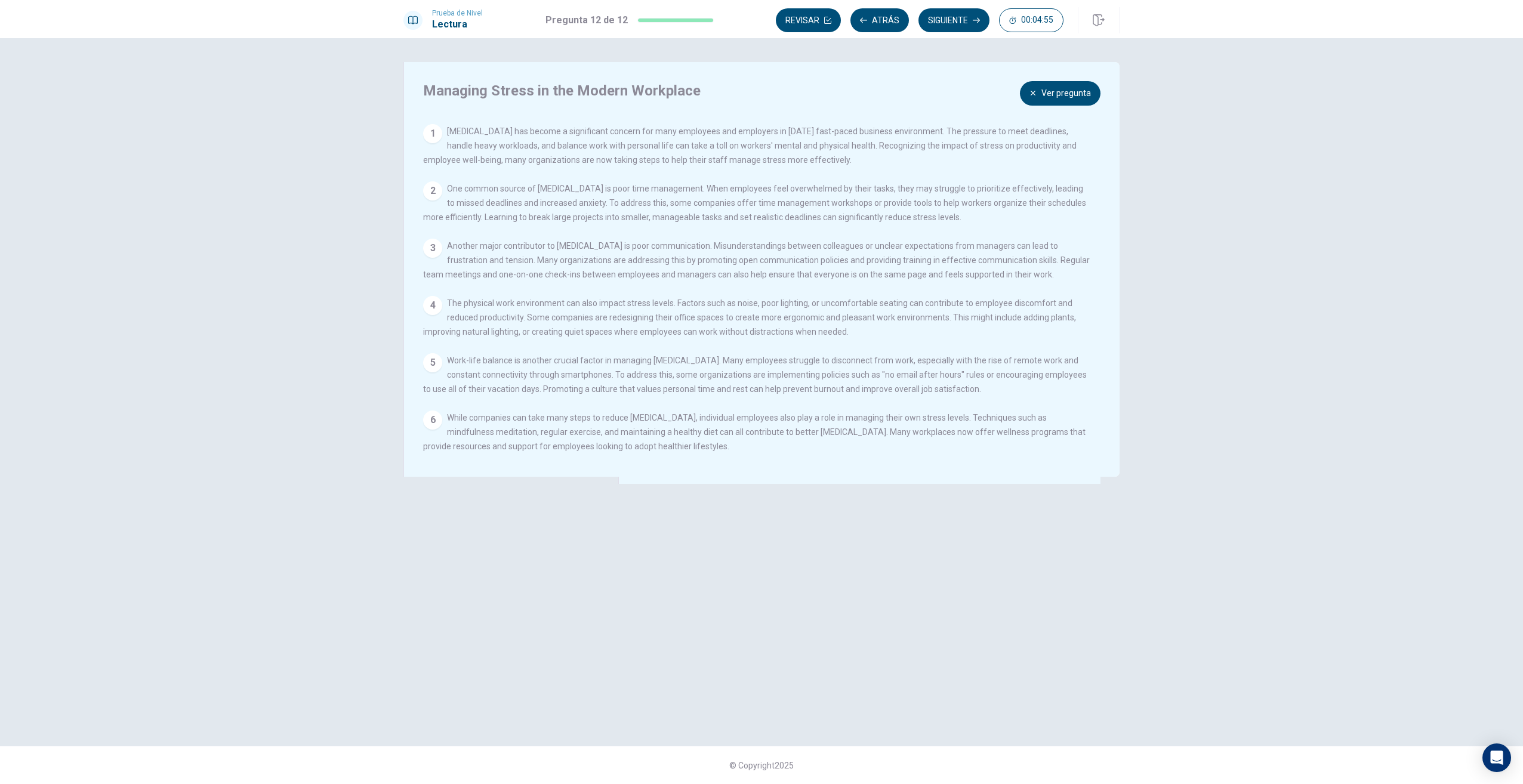
click at [1051, 96] on button "Ver pregunta" at bounding box center [1061, 93] width 80 height 25
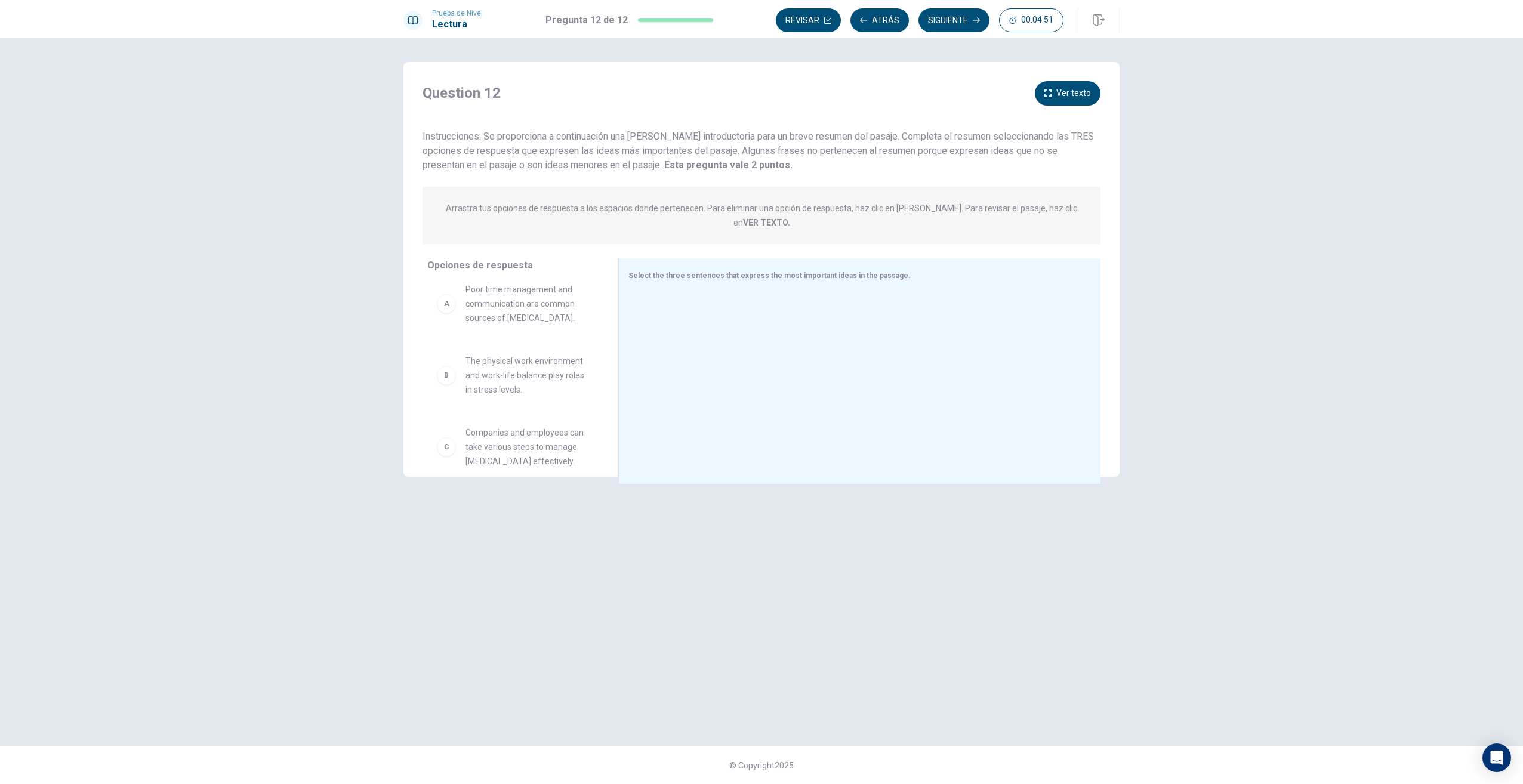
scroll to position [0, 0]
click at [554, 299] on span "Poor time management and communication are common sources of [MEDICAL_DATA]." at bounding box center [527, 313] width 124 height 43
drag, startPoint x: 448, startPoint y: 302, endPoint x: 713, endPoint y: 299, distance: 265.0
drag, startPoint x: 553, startPoint y: 302, endPoint x: 794, endPoint y: 399, distance: 259.8
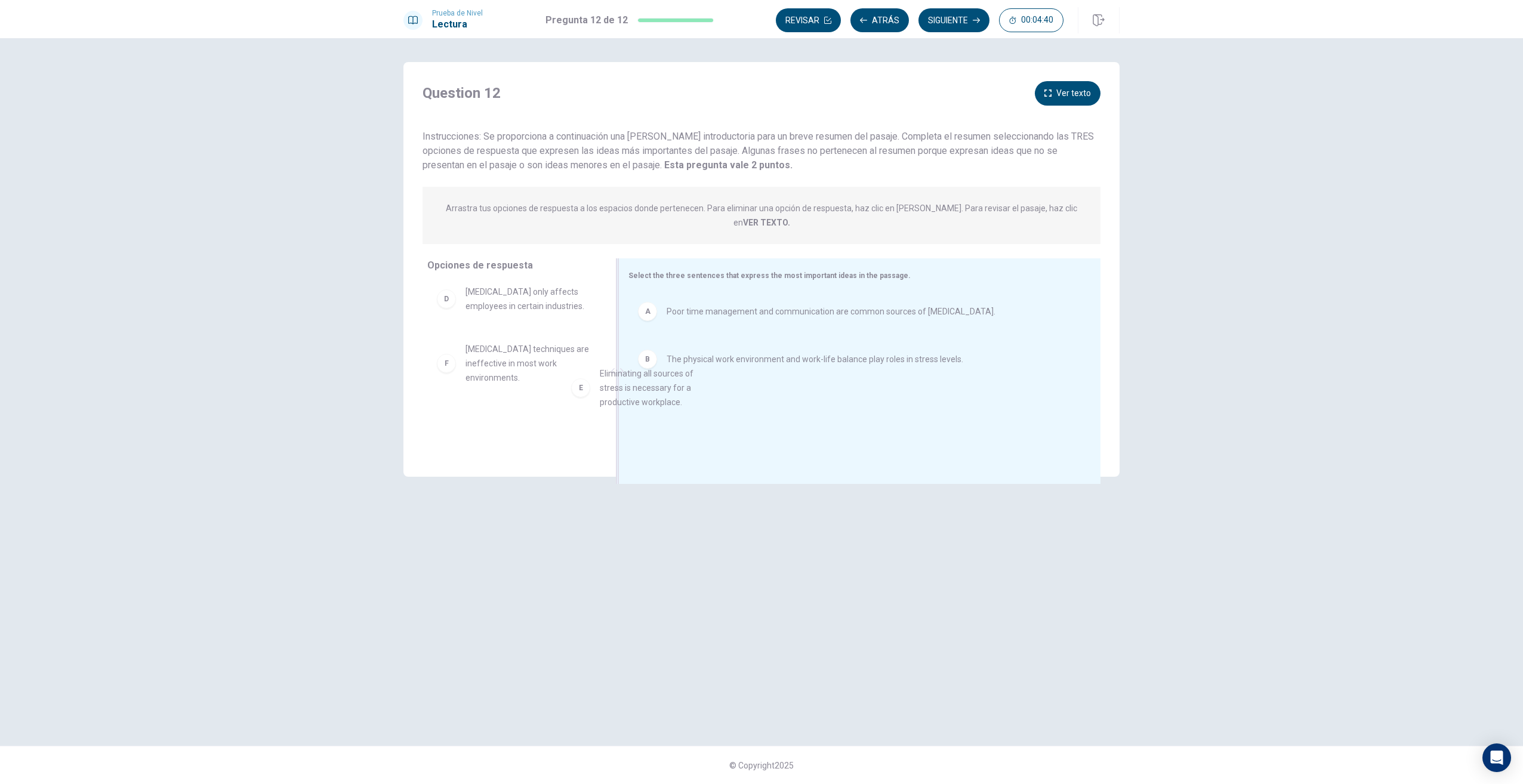
drag, startPoint x: 525, startPoint y: 356, endPoint x: 767, endPoint y: 417, distance: 249.6
click at [960, 18] on button "Siguiente" at bounding box center [954, 20] width 71 height 24
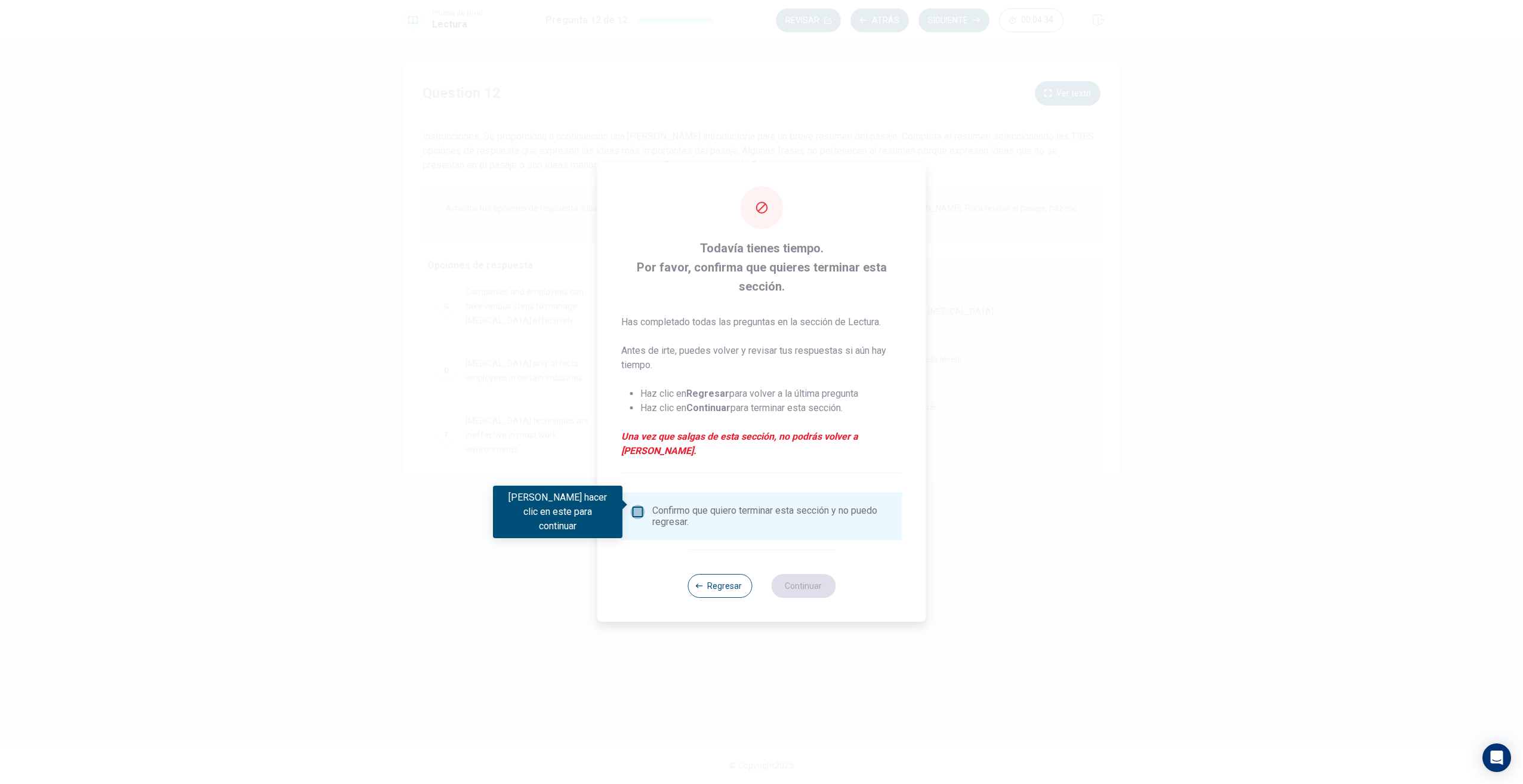
click at [641, 505] on input "Debes hacer clic en este para continuar" at bounding box center [638, 512] width 15 height 15
click at [807, 575] on button "Continuar" at bounding box center [804, 586] width 65 height 24
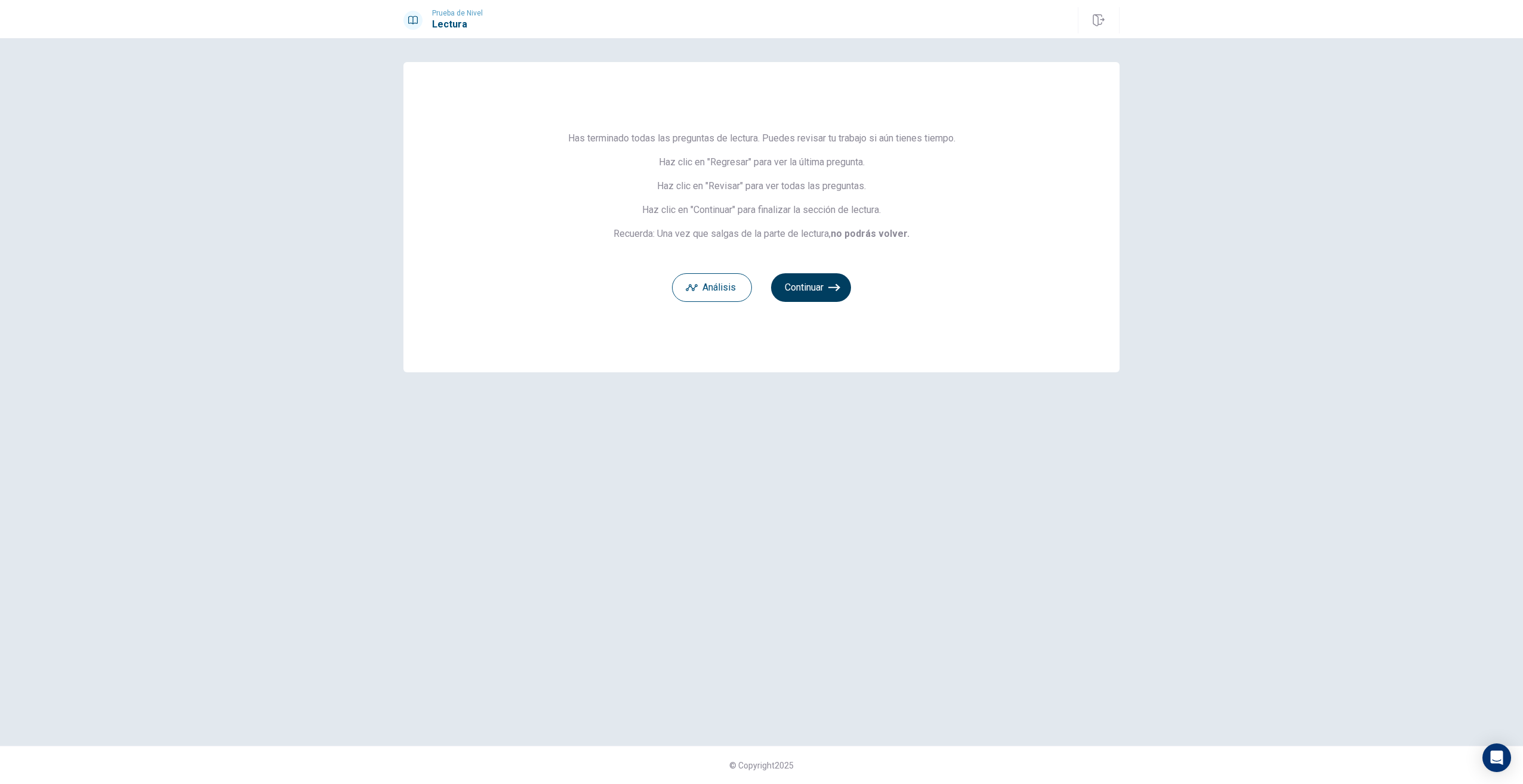
click at [811, 280] on button "Continuar" at bounding box center [811, 287] width 80 height 29
